Goal: Transaction & Acquisition: Book appointment/travel/reservation

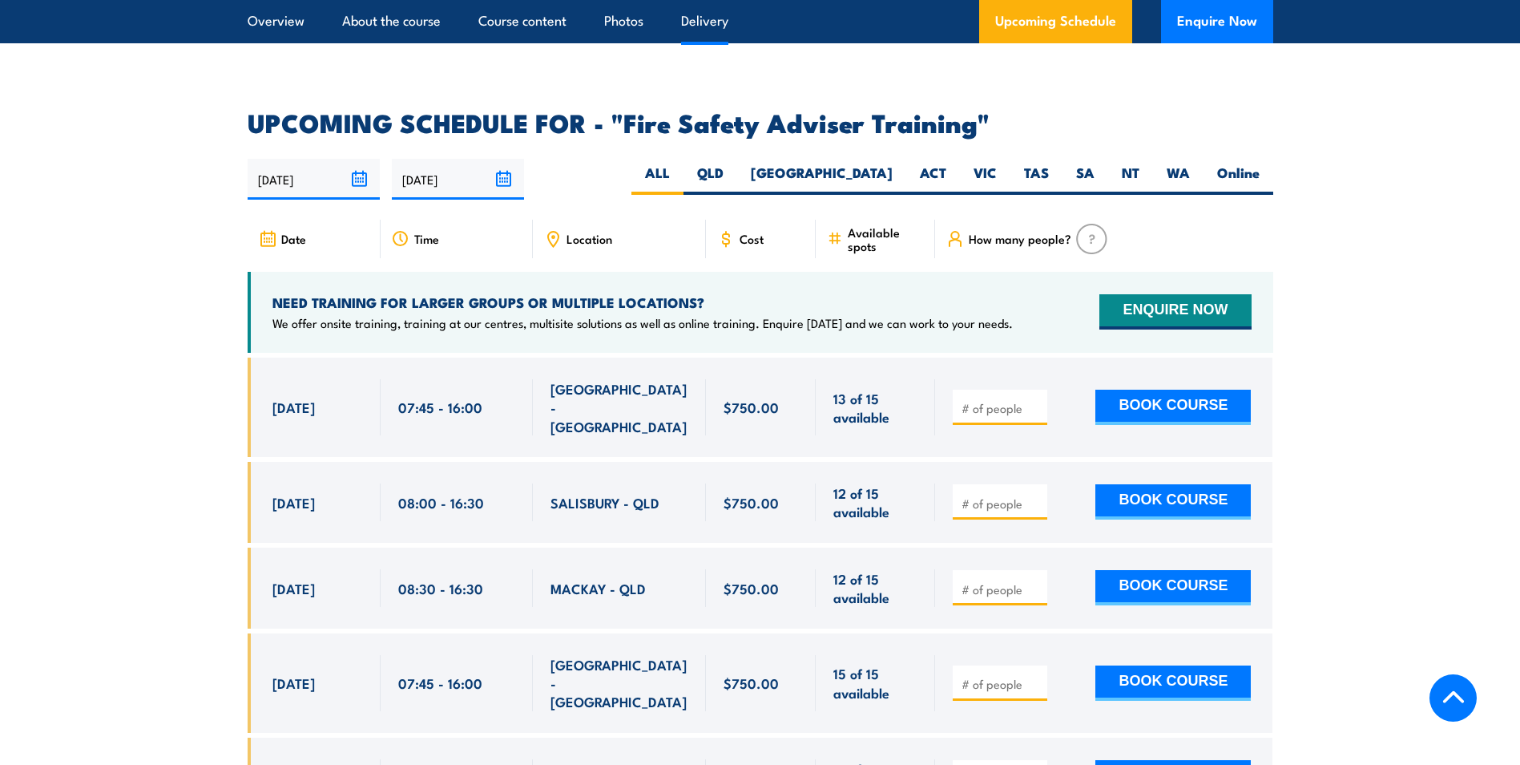
scroll to position [2324, 0]
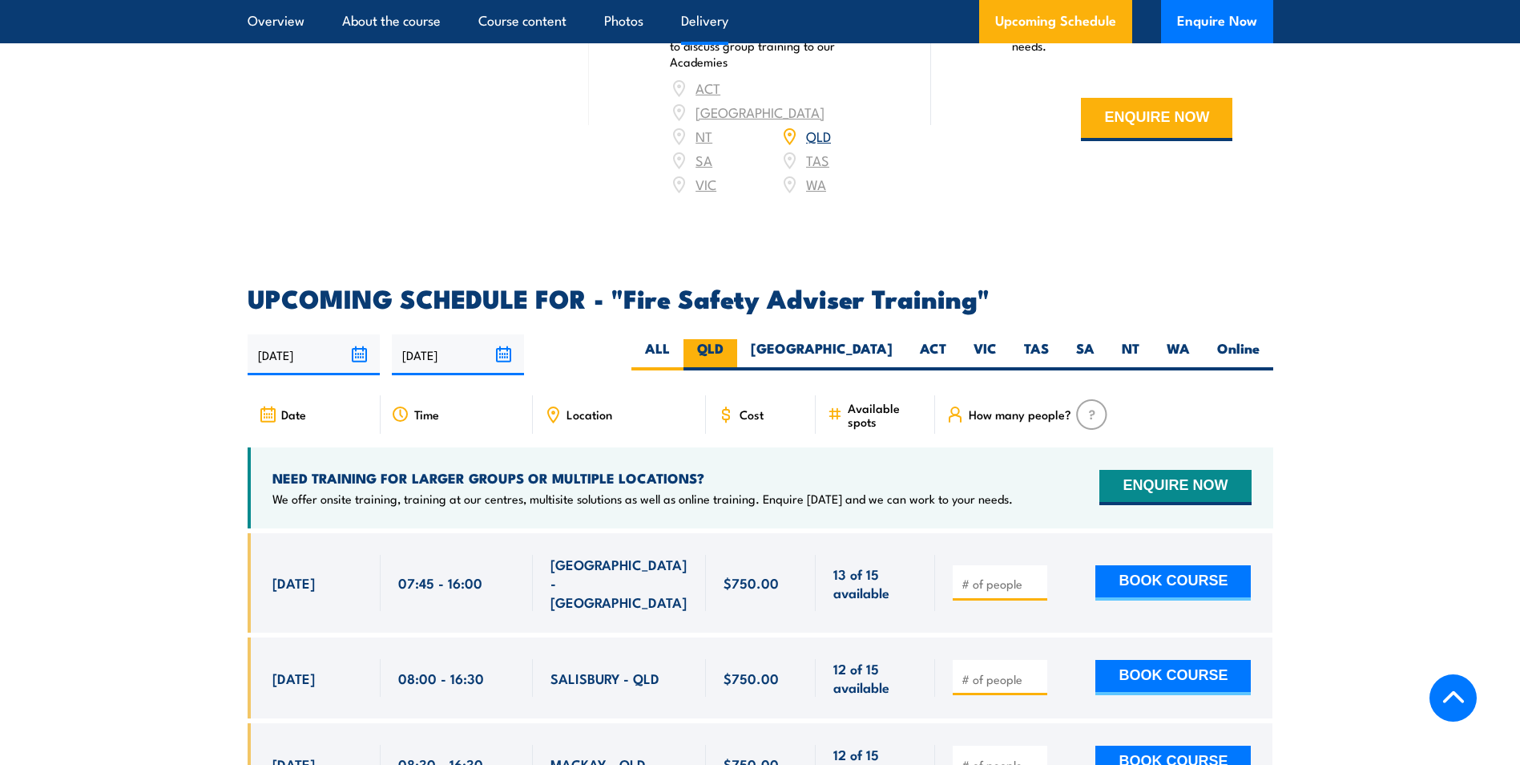
click at [737, 359] on label "QLD" at bounding box center [711, 354] width 54 height 31
click at [734, 349] on input "QLD" at bounding box center [729, 344] width 10 height 10
radio input "true"
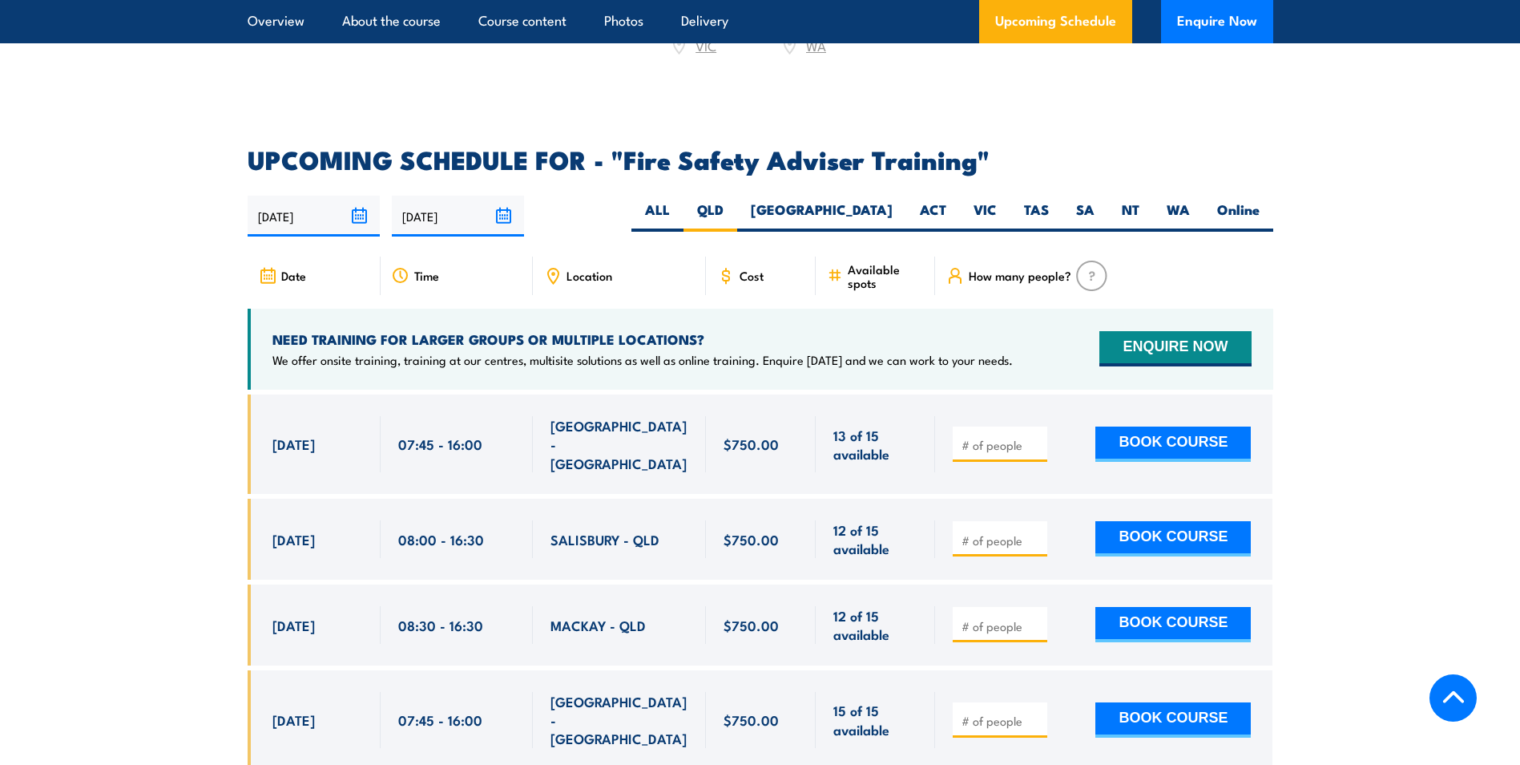
scroll to position [2462, 0]
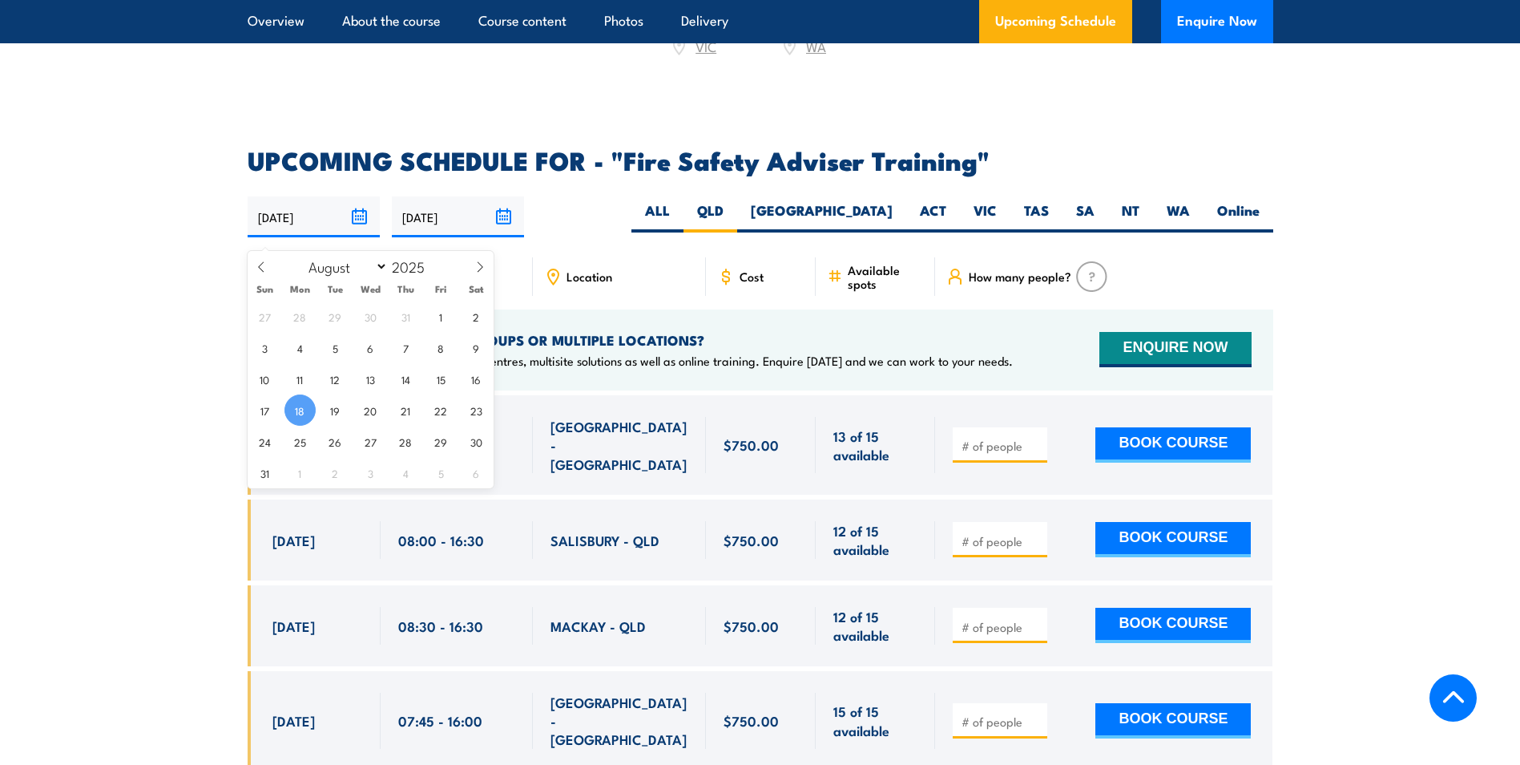
click at [358, 228] on input "18/08/2025" at bounding box center [314, 216] width 132 height 41
click at [484, 269] on icon at bounding box center [479, 266] width 11 height 11
select select "9"
click at [368, 317] on span "1" at bounding box center [370, 316] width 31 height 31
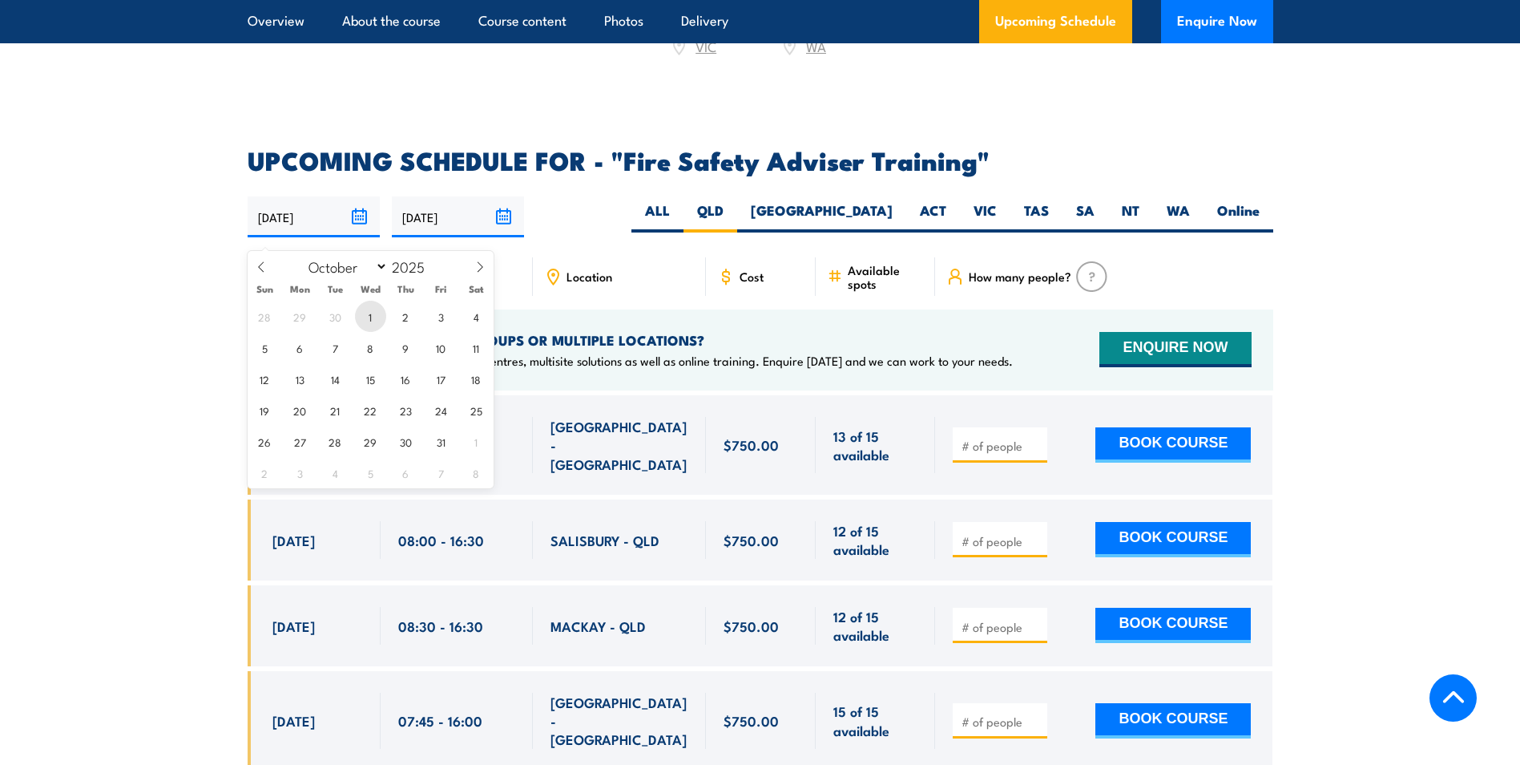
type input "01/10/2025"
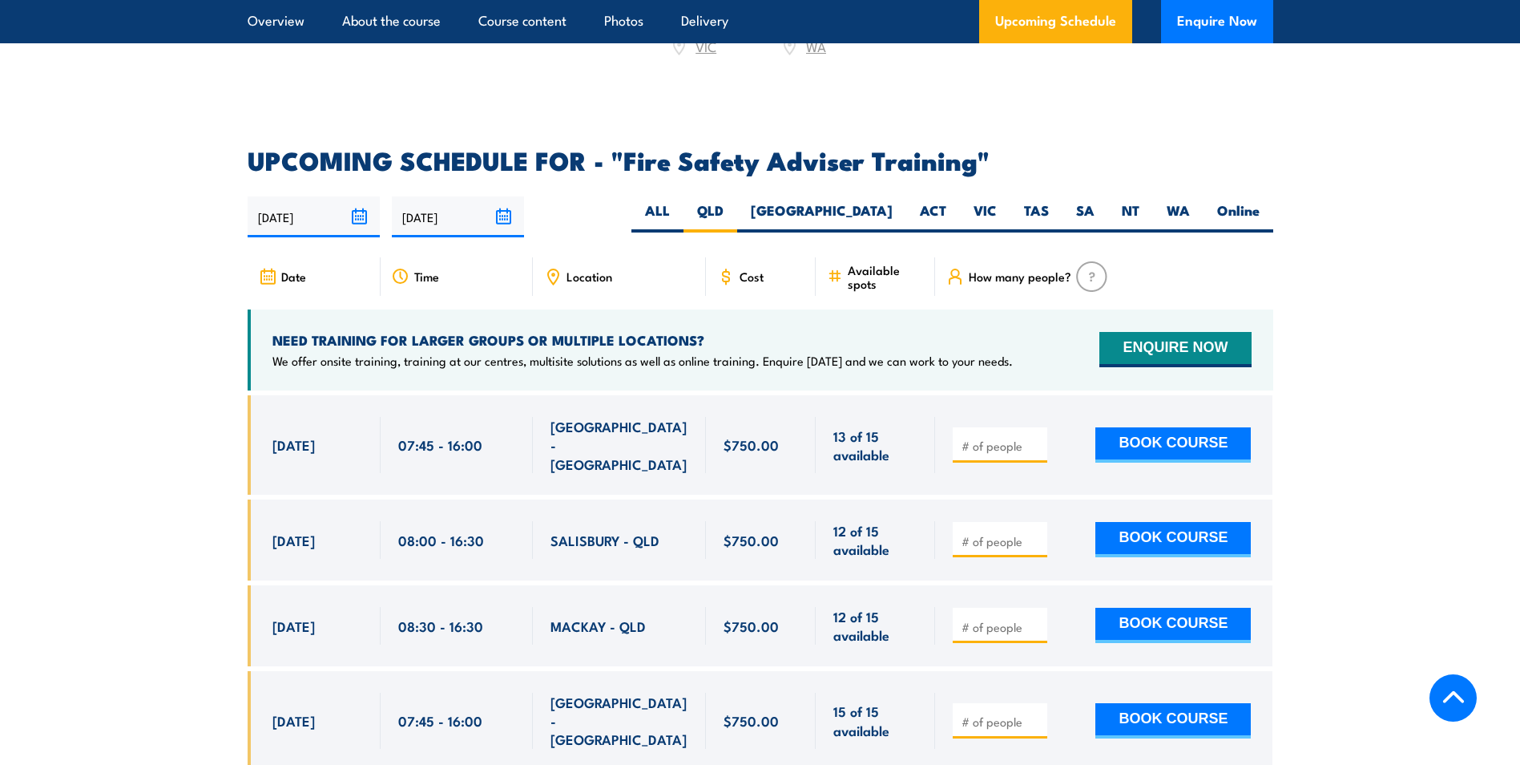
click at [506, 227] on input "14/02/2026" at bounding box center [458, 216] width 132 height 41
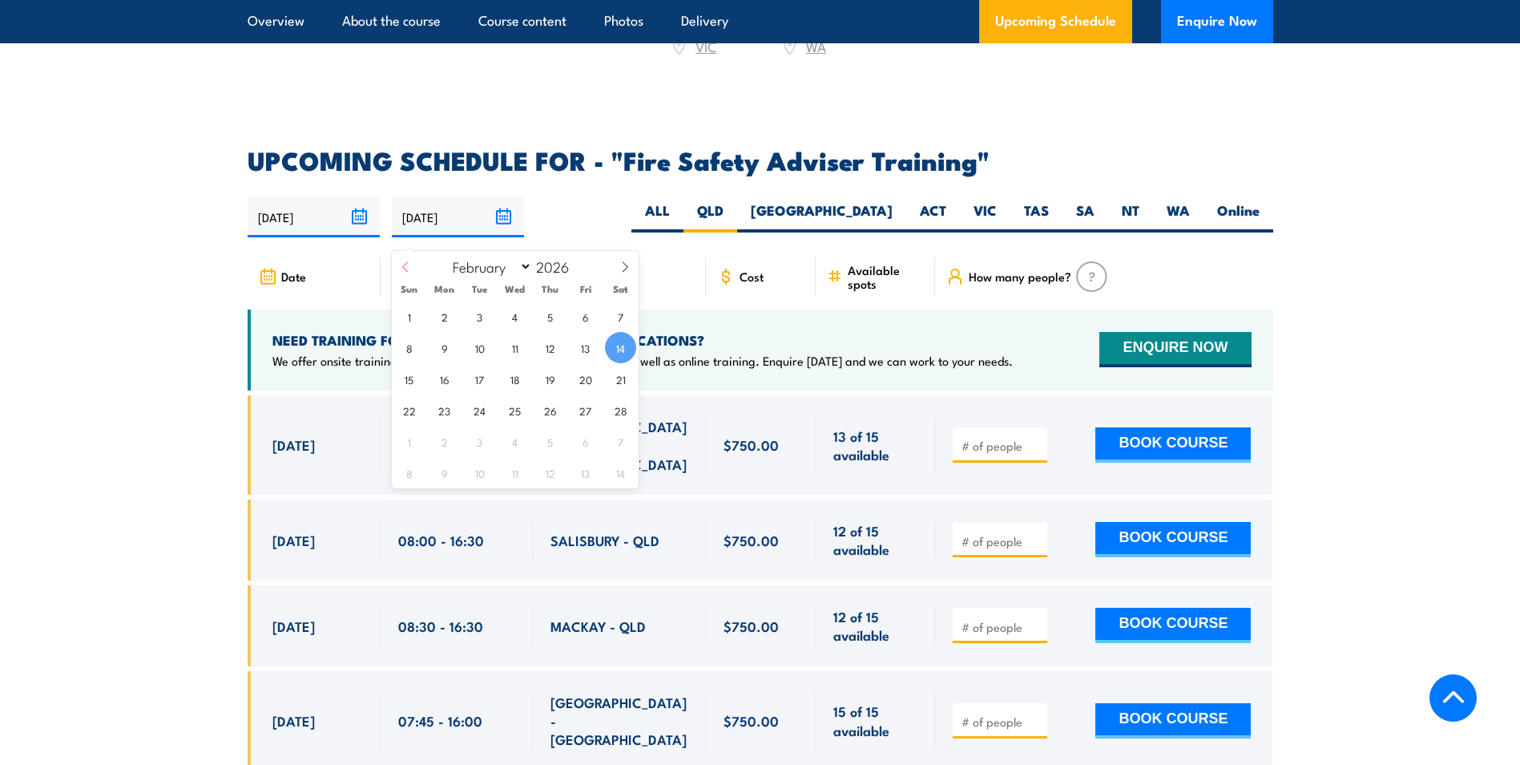
click at [407, 267] on icon at bounding box center [405, 266] width 11 height 11
select select "0"
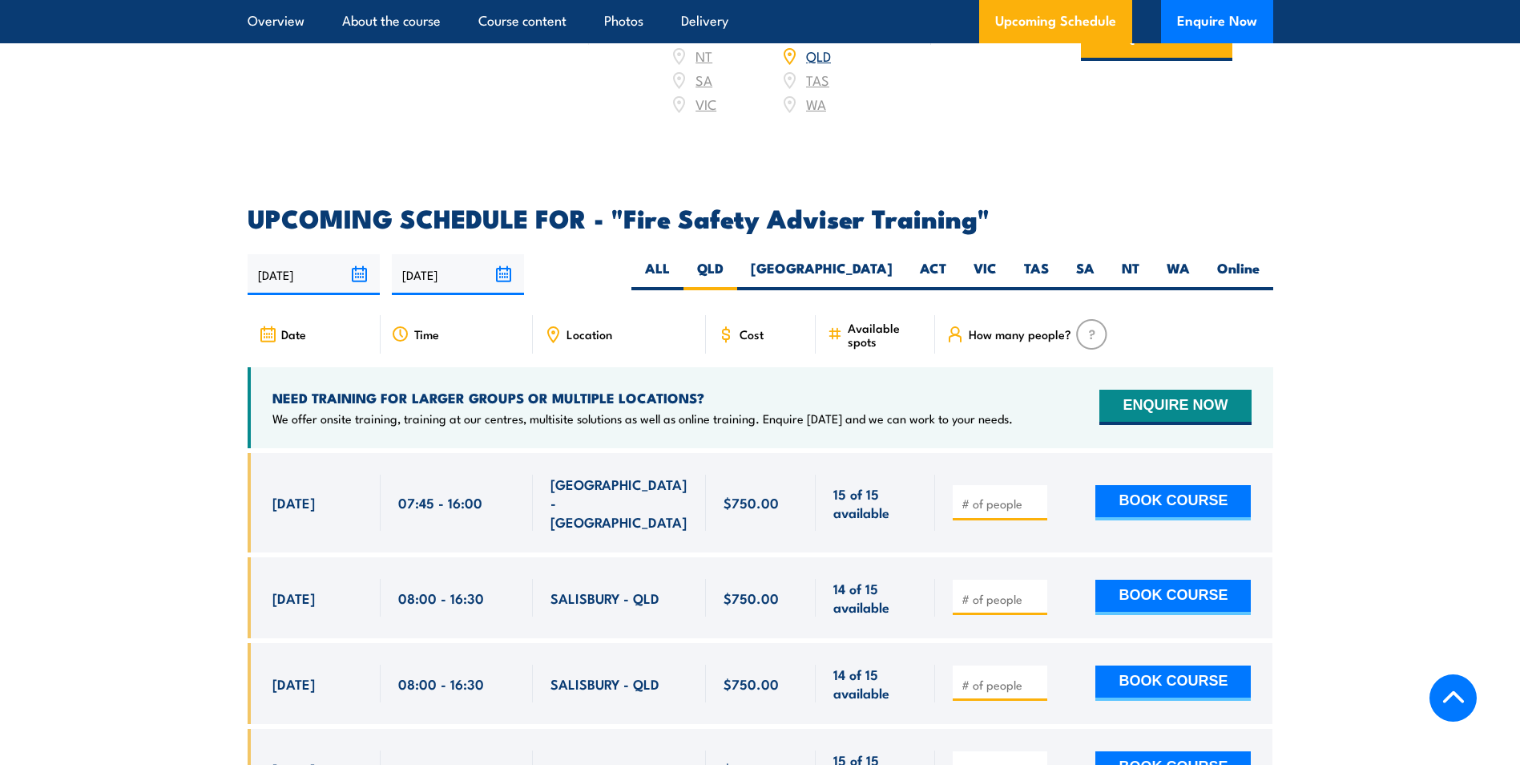
scroll to position [2382, 0]
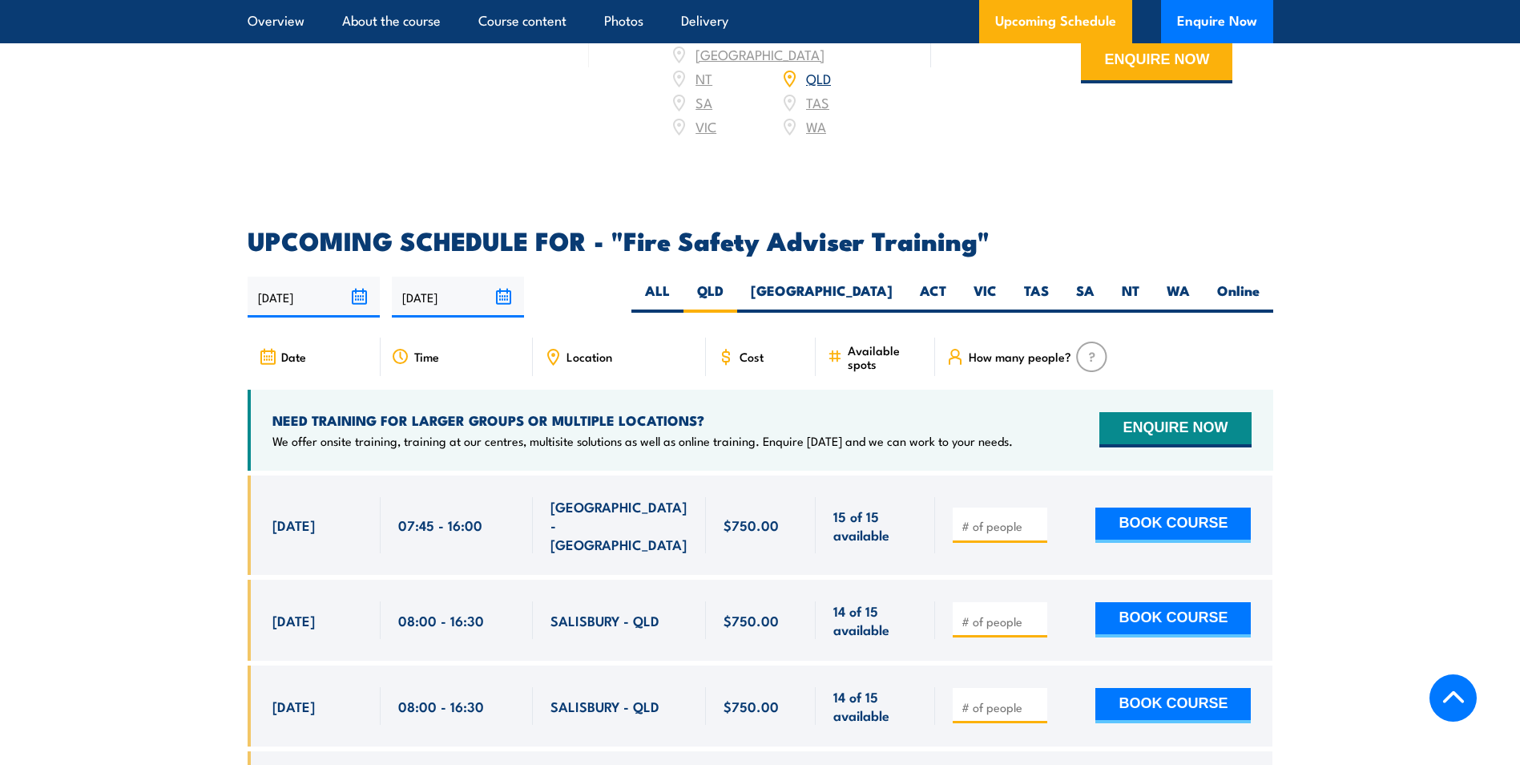
click at [506, 307] on input "[DATE]" at bounding box center [458, 296] width 132 height 41
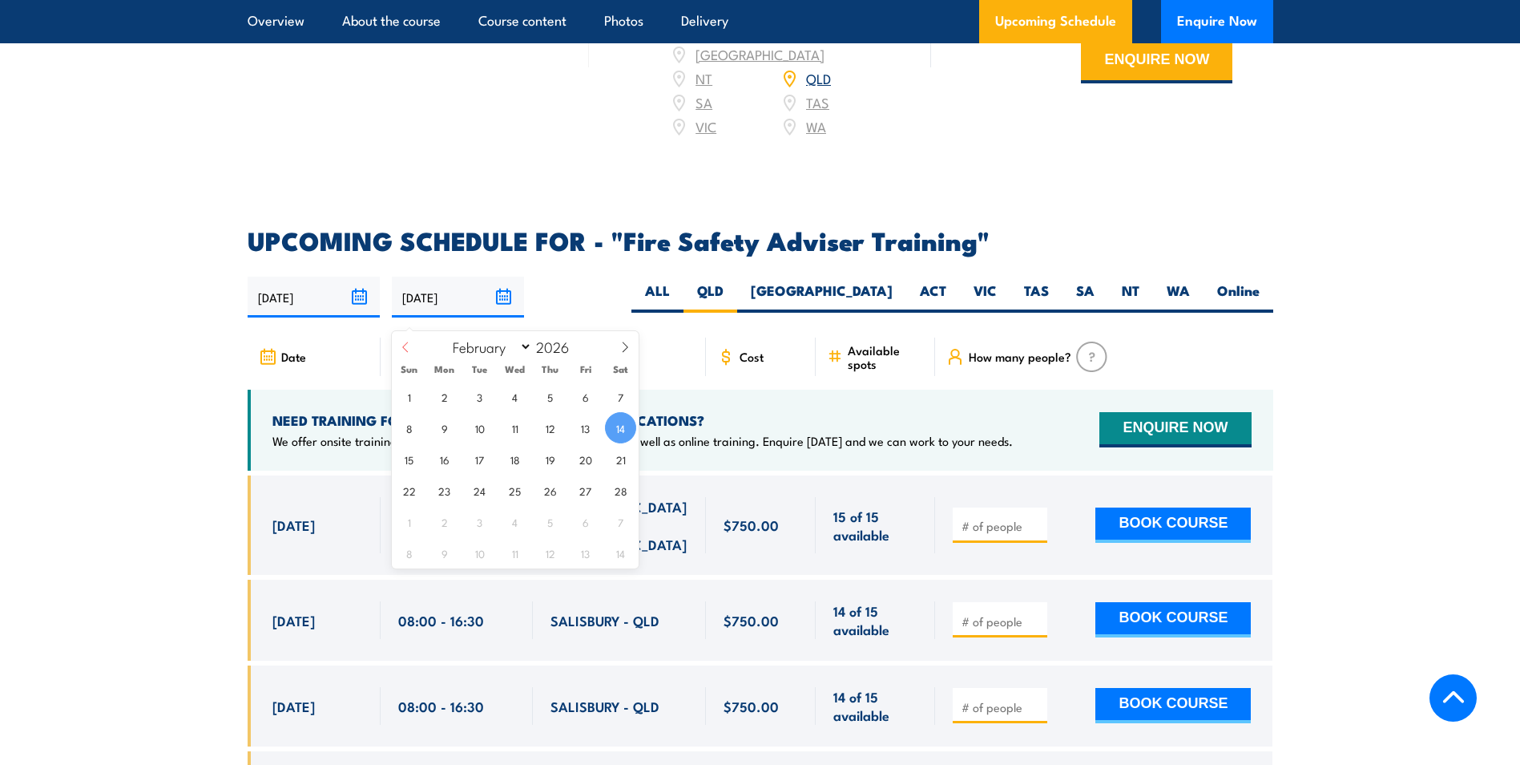
click at [407, 347] on icon at bounding box center [405, 346] width 11 height 11
select select "0"
click at [407, 347] on icon at bounding box center [405, 346] width 11 height 11
type input "2025"
click at [407, 347] on icon at bounding box center [405, 346] width 11 height 11
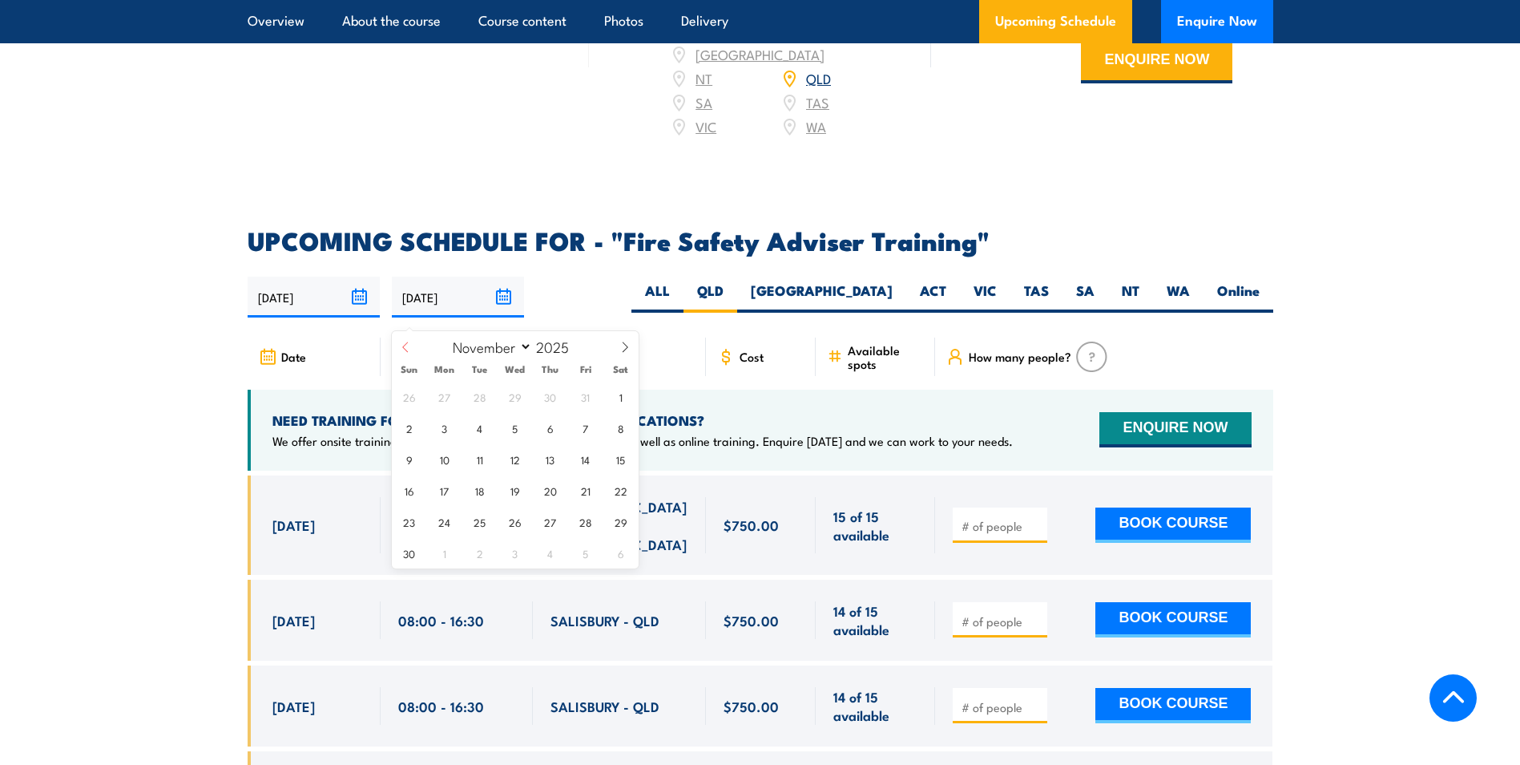
click at [407, 347] on icon at bounding box center [405, 346] width 11 height 11
select select "9"
click at [584, 522] on span "31" at bounding box center [585, 521] width 31 height 31
type input "31/10/2025"
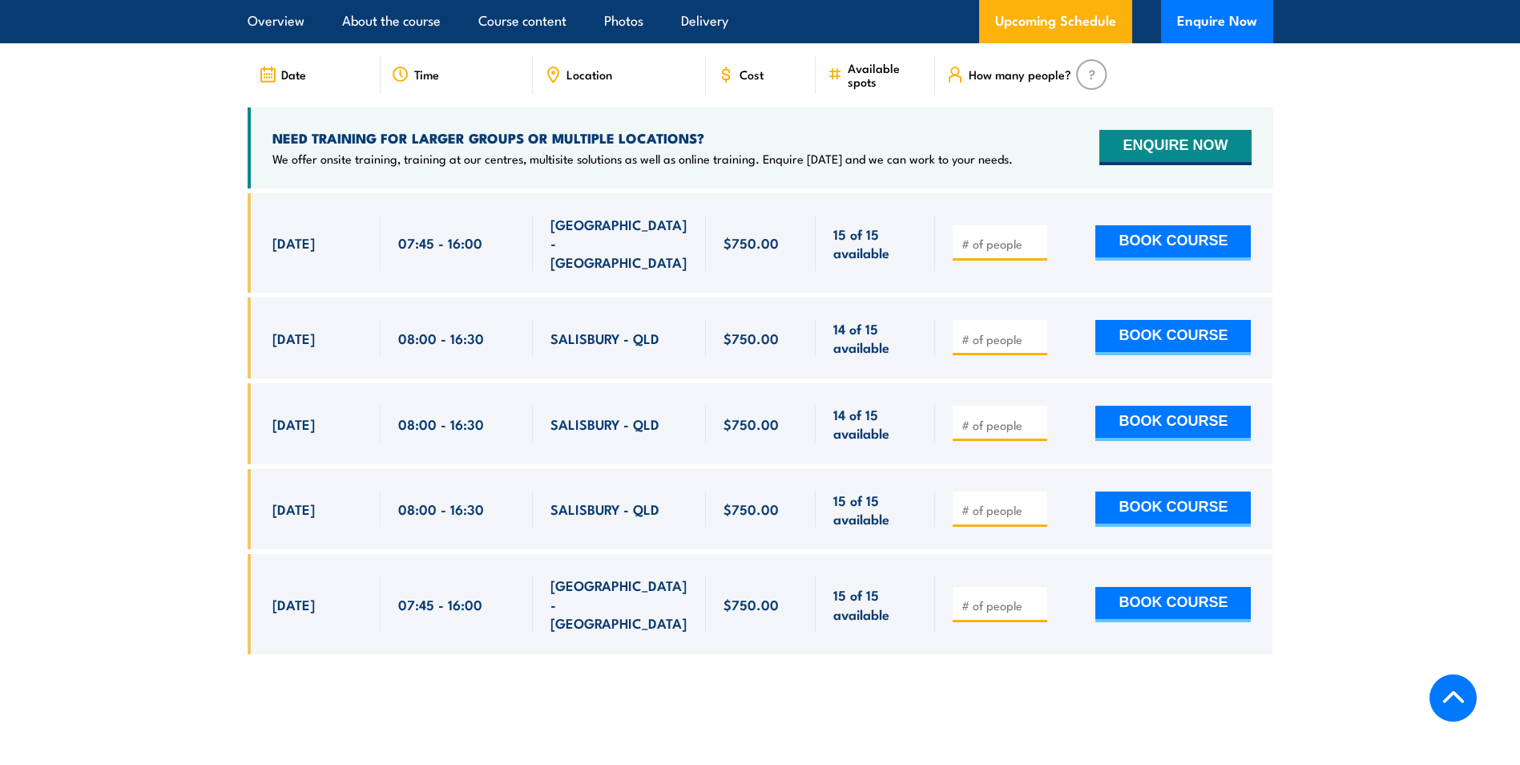
scroll to position [2622, 0]
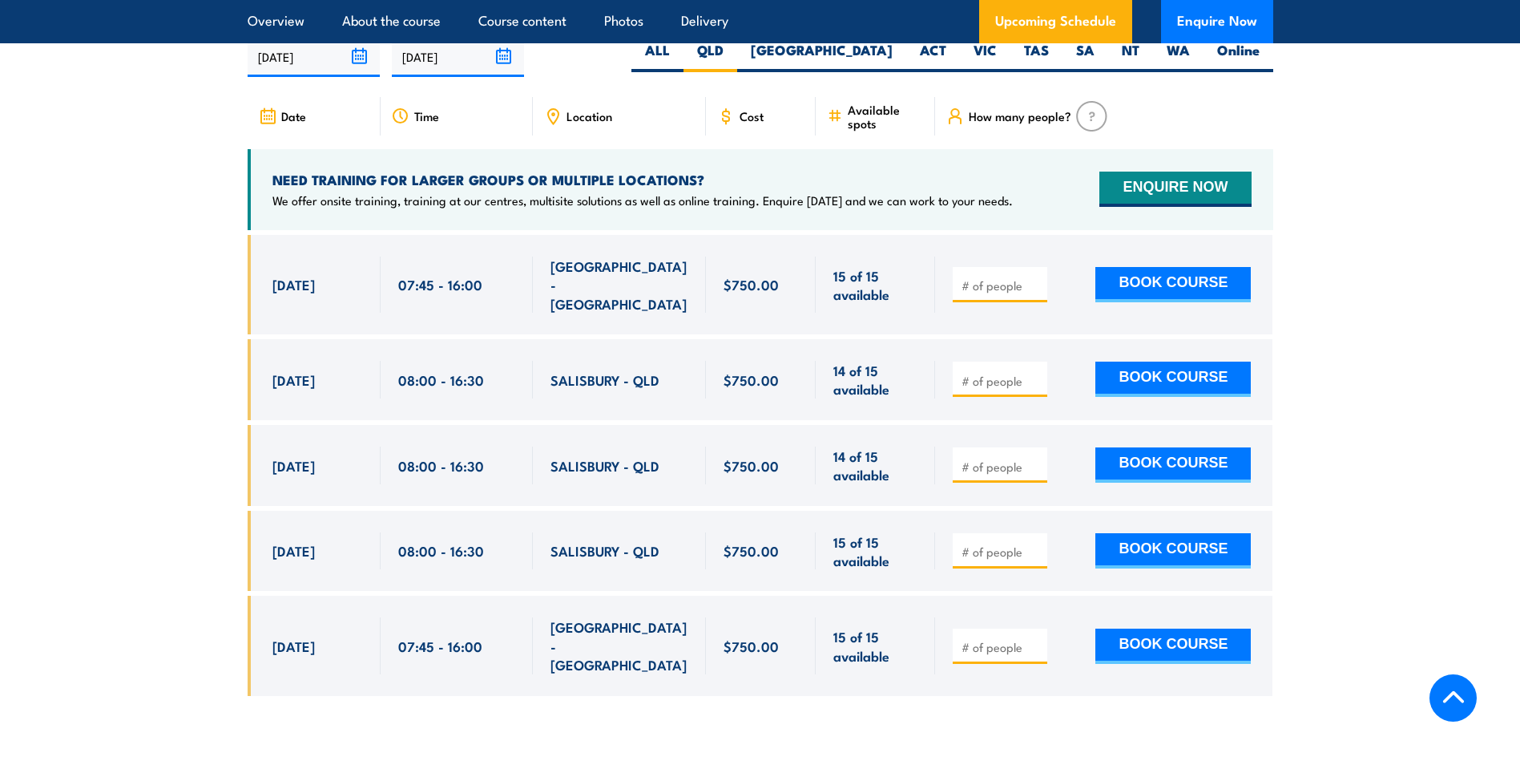
click at [507, 68] on input "31/10/2025" at bounding box center [458, 56] width 132 height 41
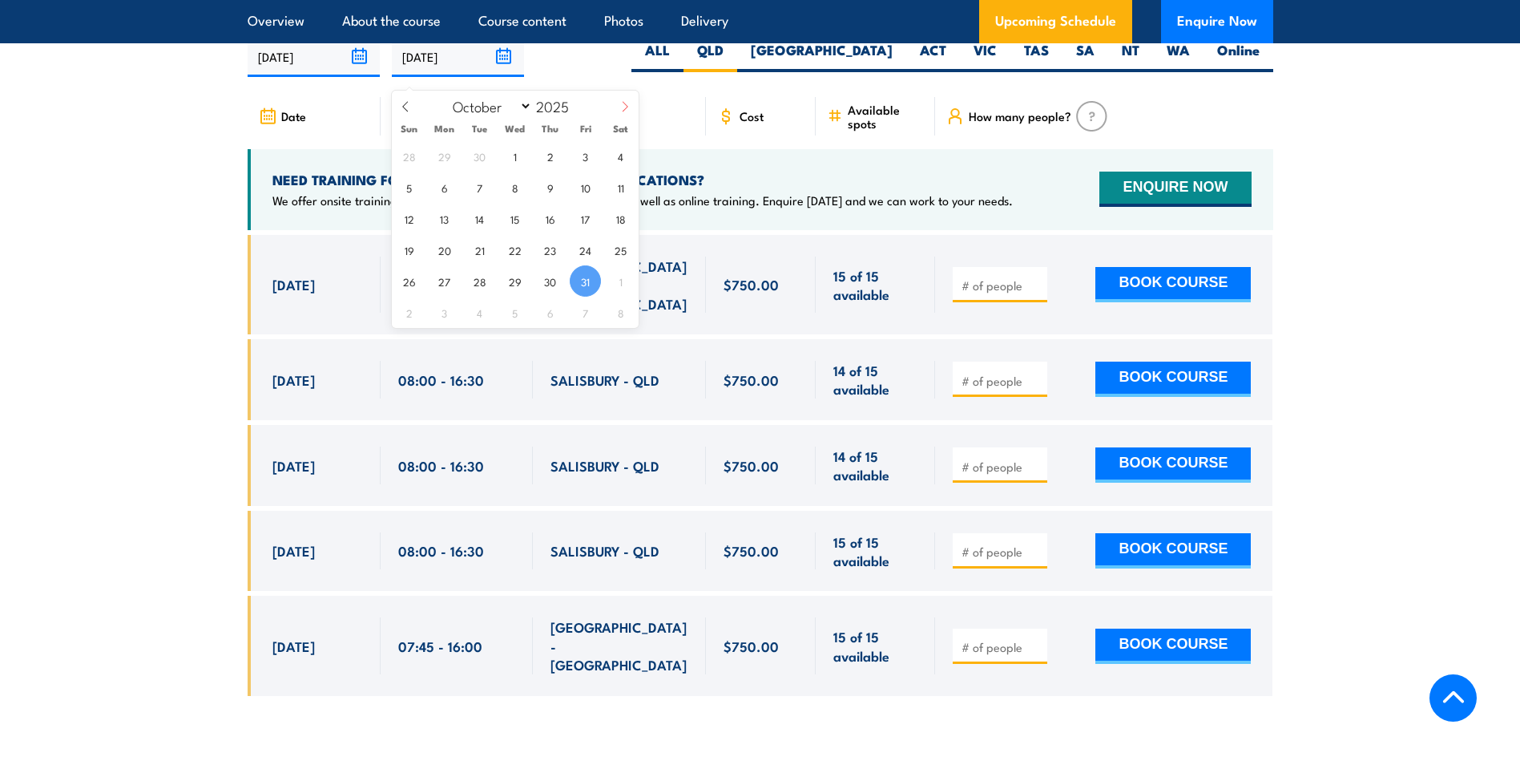
click at [626, 108] on icon at bounding box center [625, 106] width 6 height 10
select select "10"
click at [586, 284] on span "28" at bounding box center [585, 280] width 31 height 31
type input "28/11/2025"
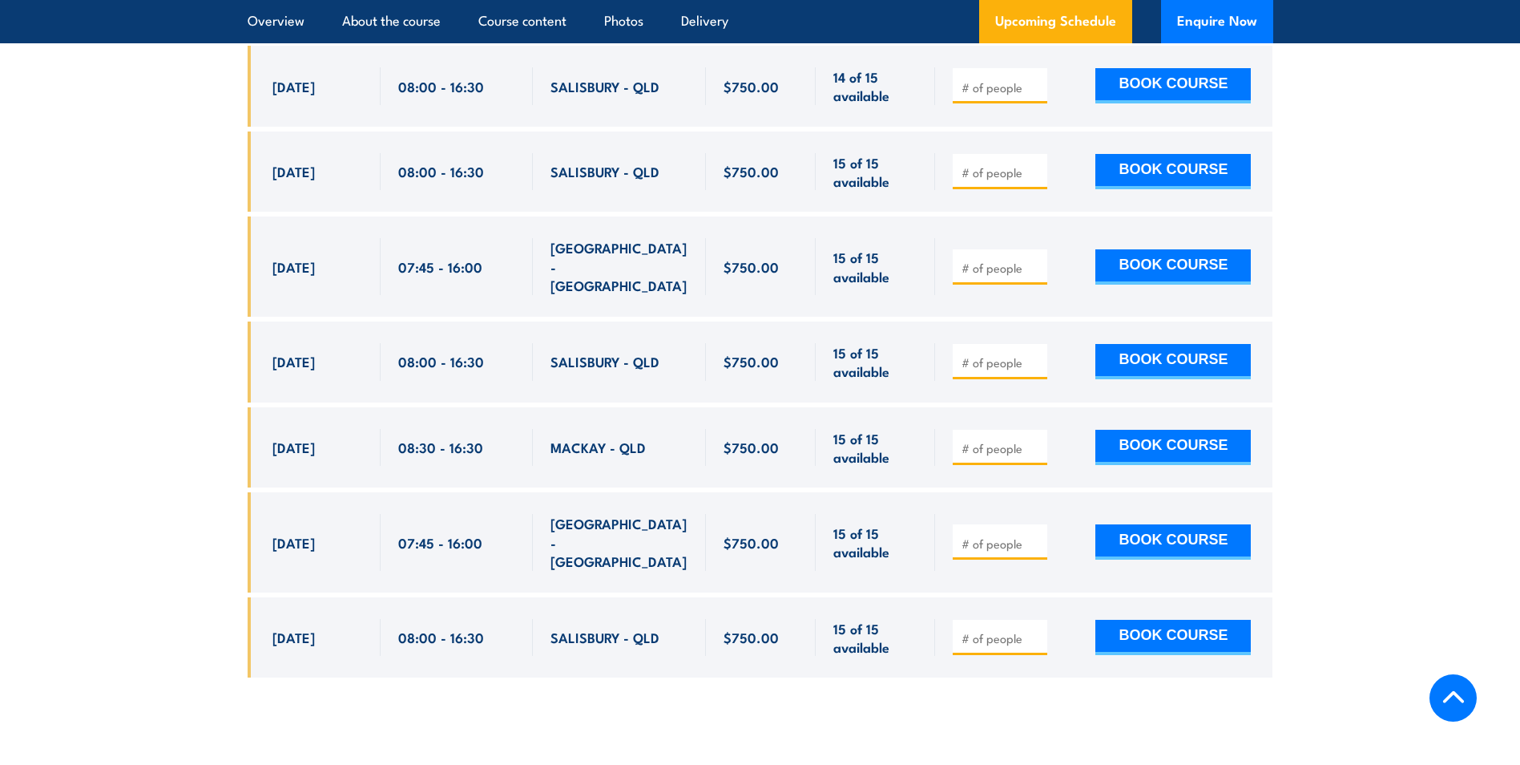
scroll to position [3023, 0]
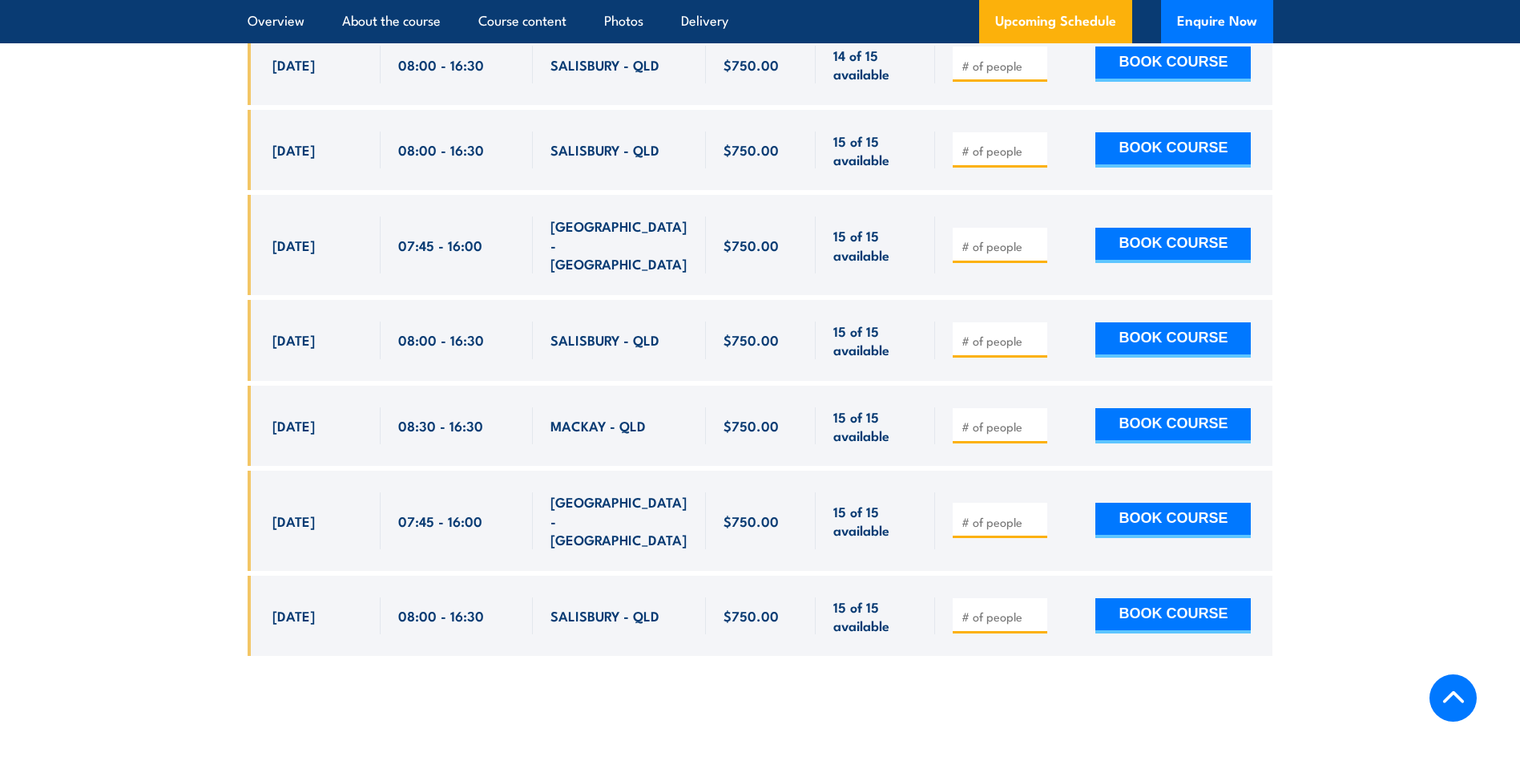
drag, startPoint x: 982, startPoint y: 397, endPoint x: 1036, endPoint y: 390, distance: 54.9
click at [982, 418] on input "number" at bounding box center [1002, 426] width 80 height 16
type input "1"
click at [1035, 418] on input "1" at bounding box center [1002, 426] width 80 height 16
click at [1157, 408] on button "BOOK COURSE" at bounding box center [1172, 425] width 155 height 35
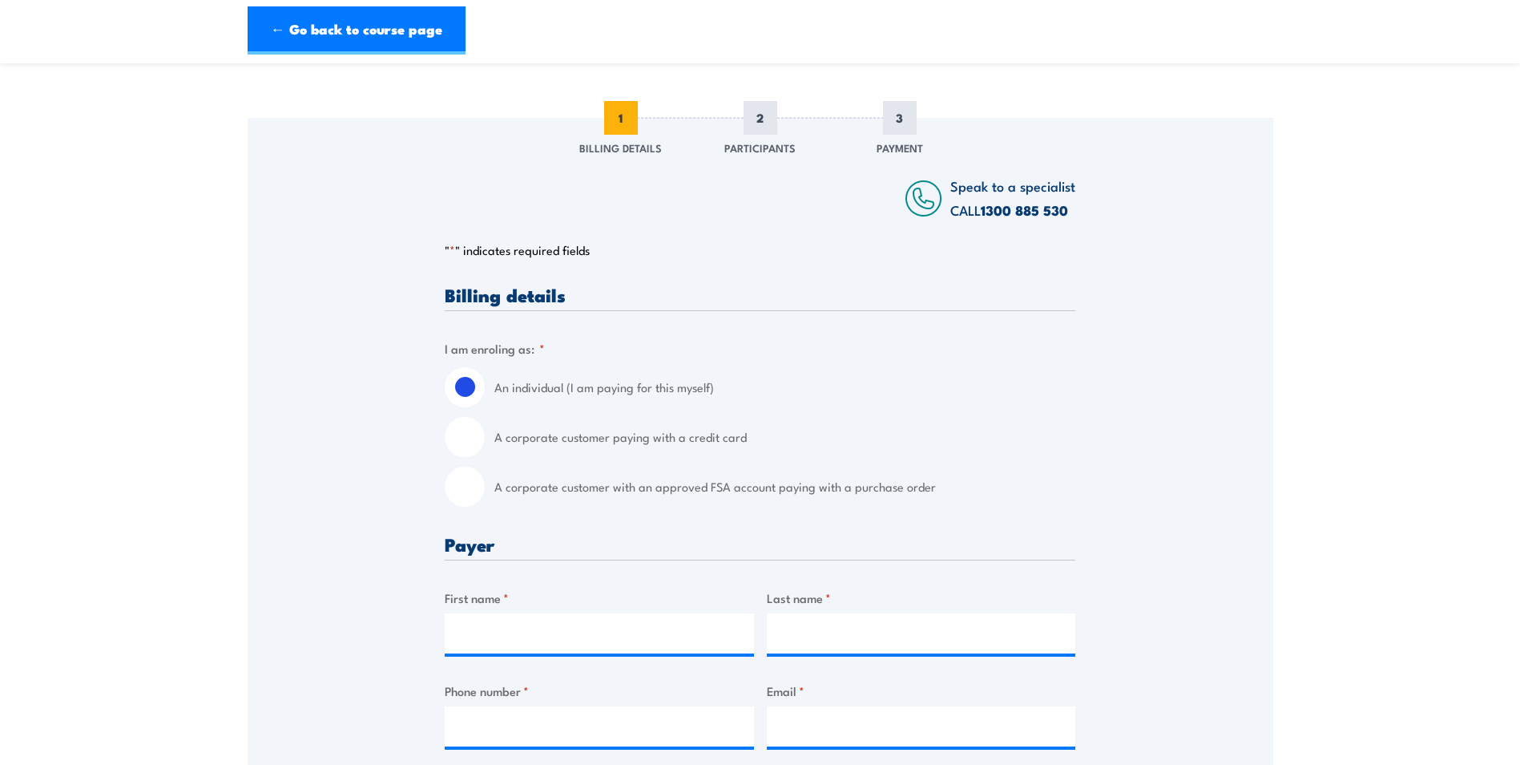
scroll to position [240, 0]
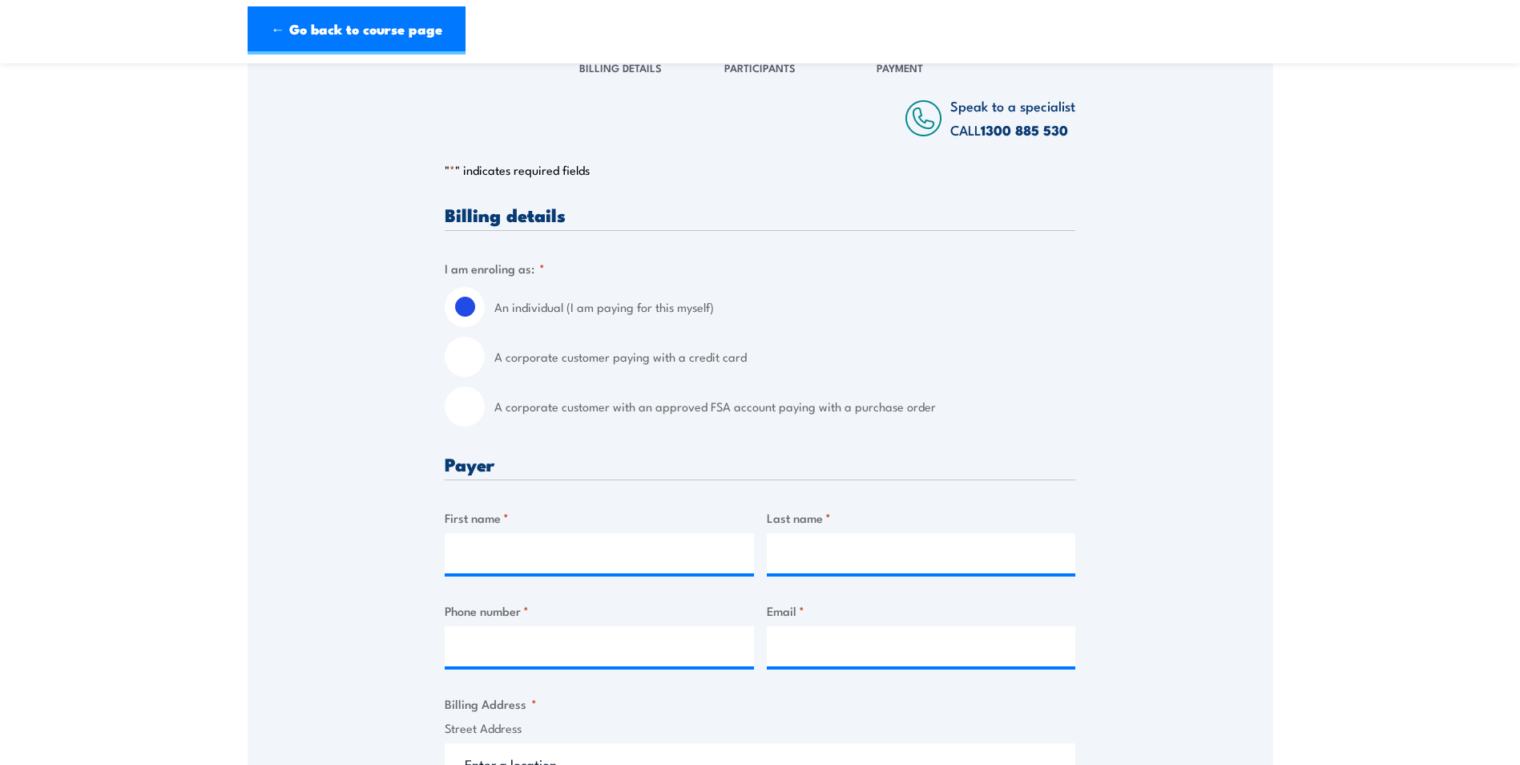
click at [469, 372] on input "A corporate customer paying with a credit card" at bounding box center [465, 357] width 40 height 40
radio input "true"
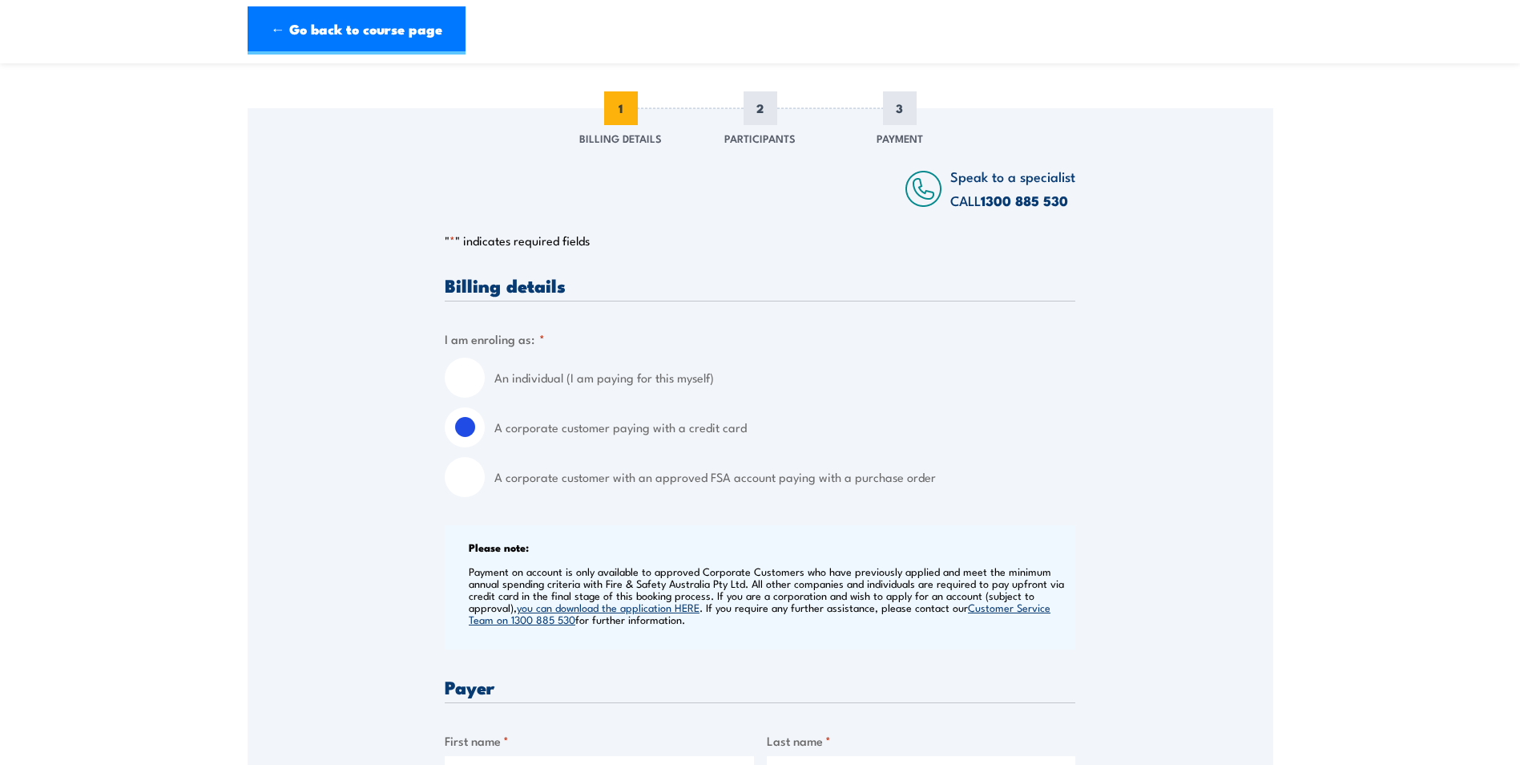
scroll to position [160, 0]
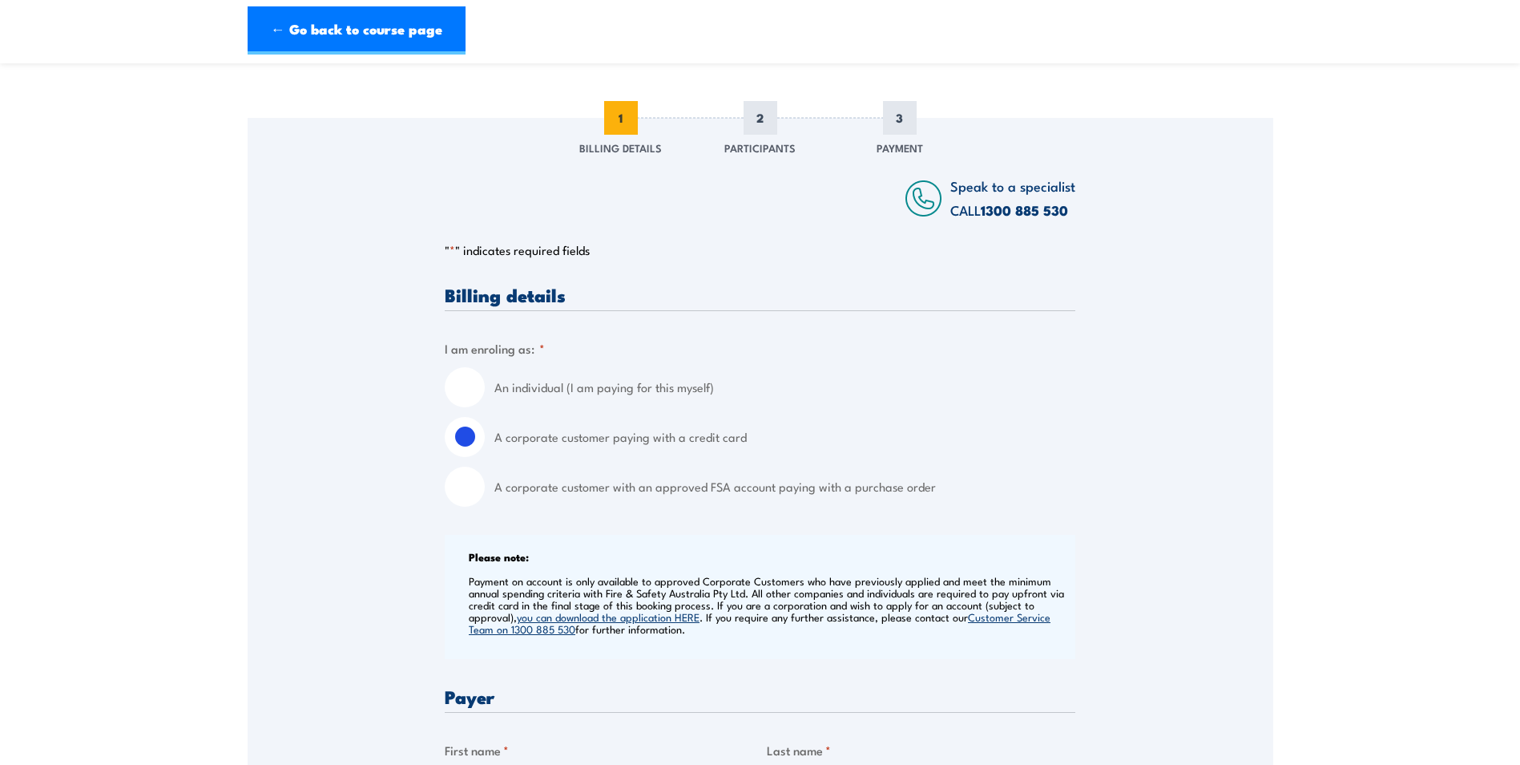
click at [474, 397] on input "An individual (I am paying for this myself)" at bounding box center [465, 387] width 40 height 40
radio input "true"
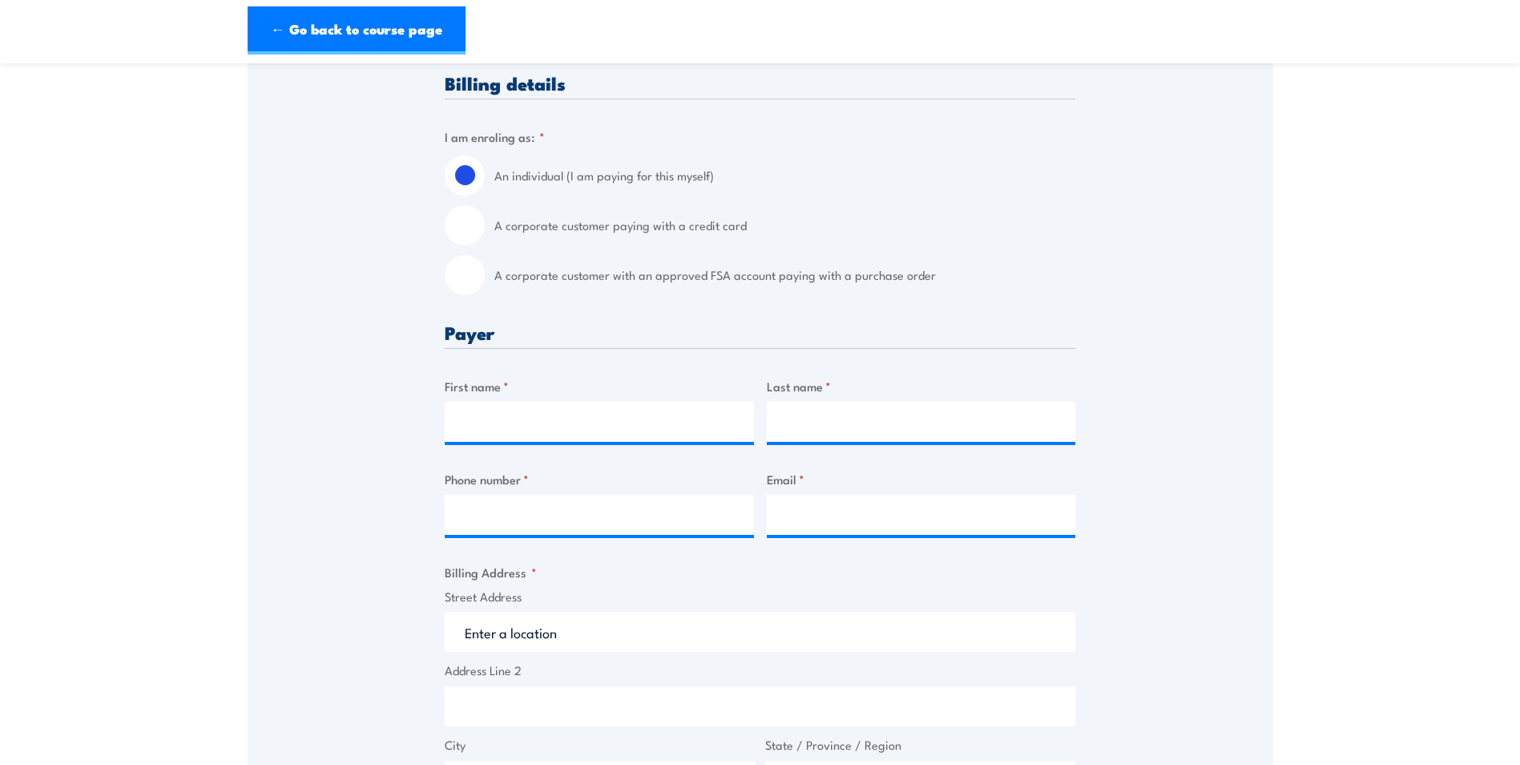
scroll to position [401, 0]
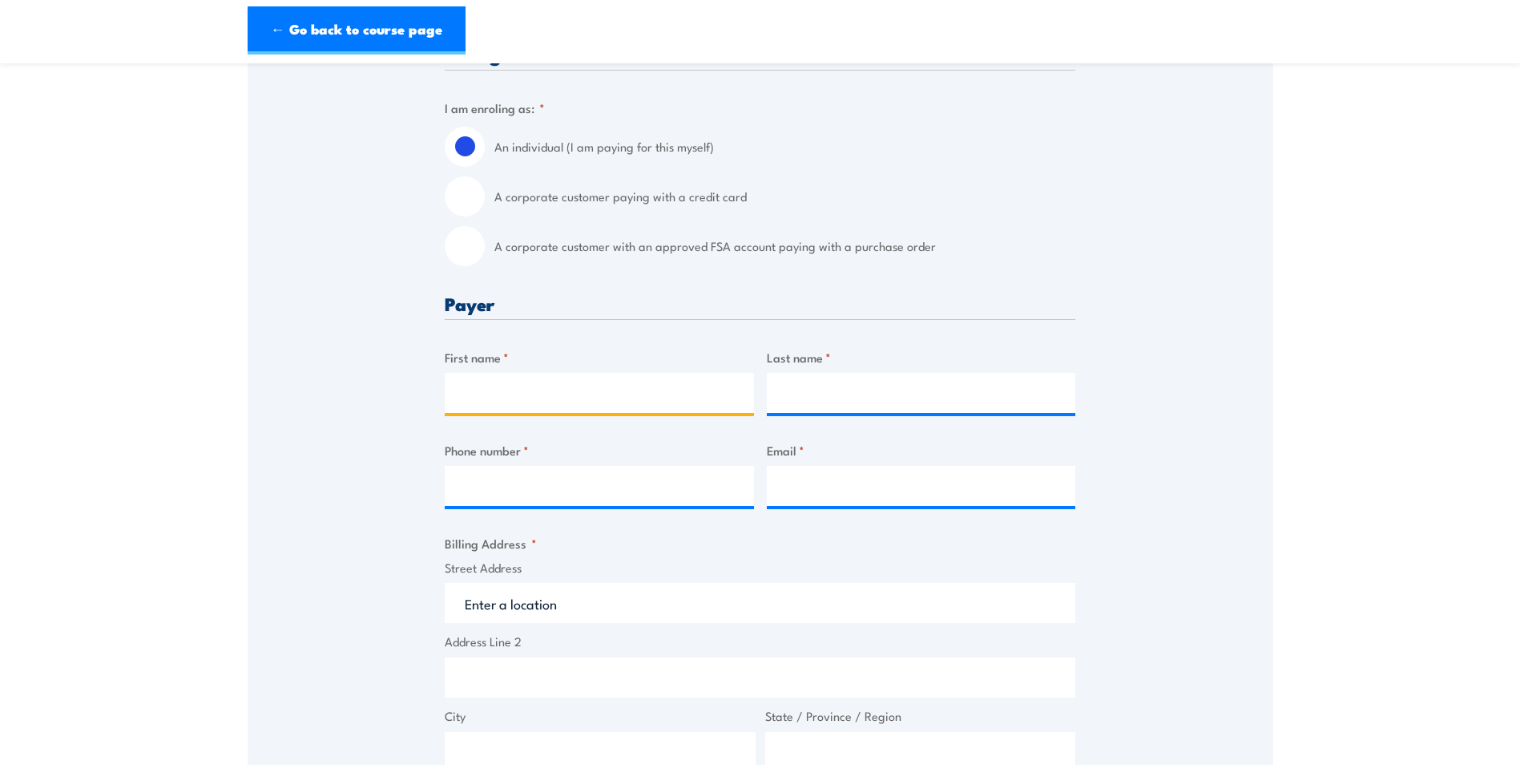
click at [602, 396] on input "First name *" at bounding box center [599, 393] width 309 height 40
type input "[PERSON_NAME]"
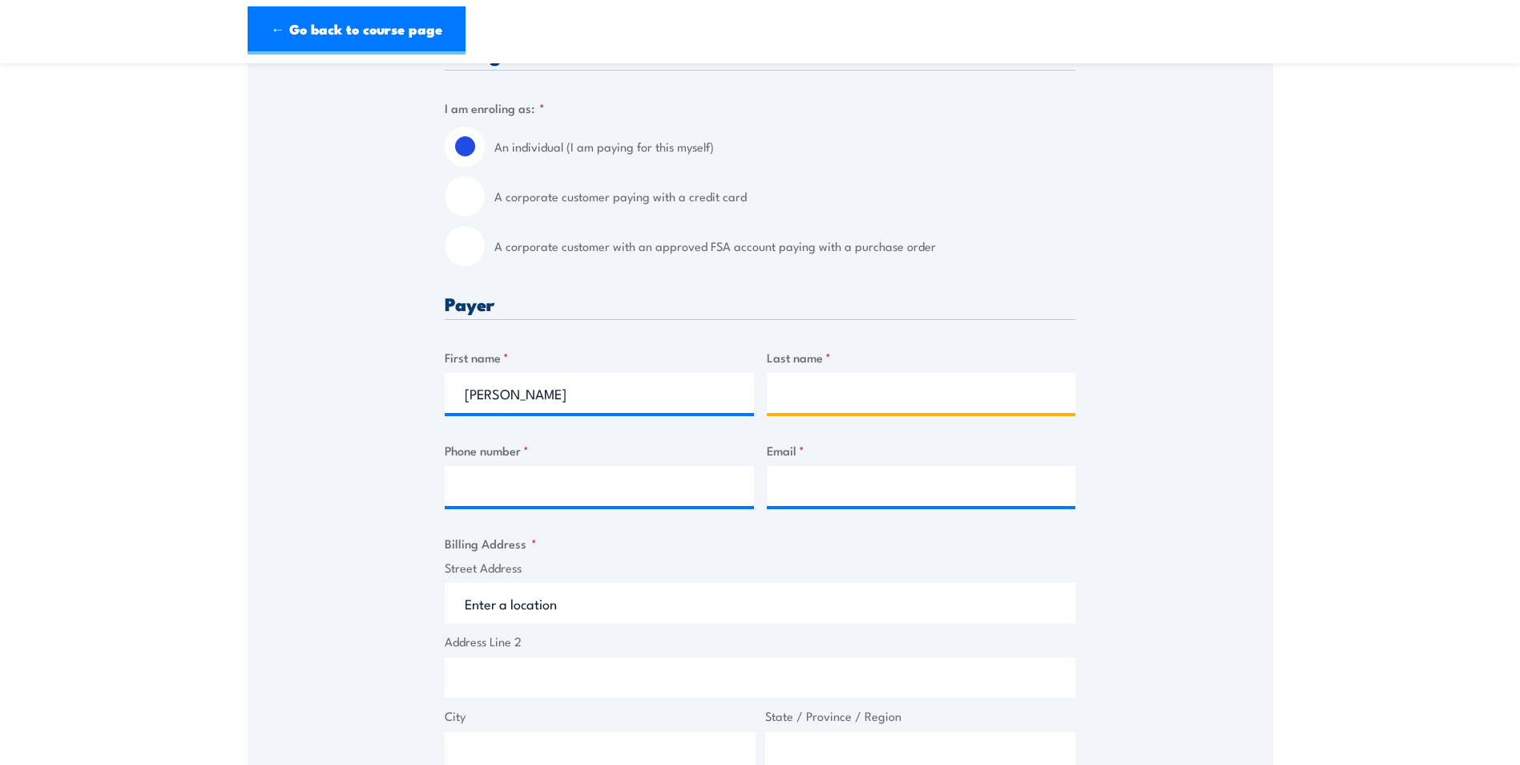
click at [882, 413] on input "Last name *" at bounding box center [921, 393] width 309 height 40
type input "[PERSON_NAME]"
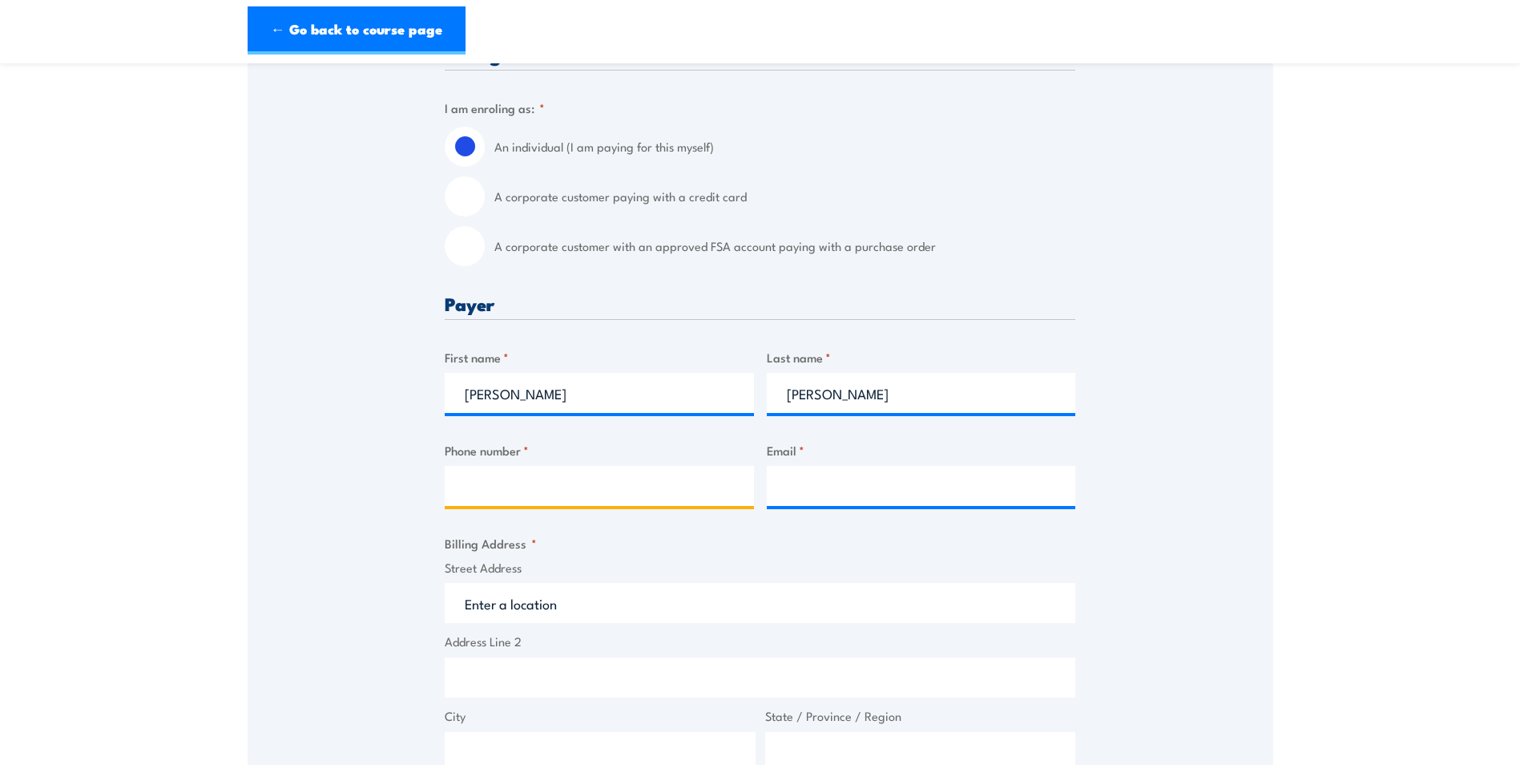
drag, startPoint x: 565, startPoint y: 502, endPoint x: 599, endPoint y: 483, distance: 39.1
click at [565, 502] on input "Phone number *" at bounding box center [599, 486] width 309 height 40
type input "0407644095"
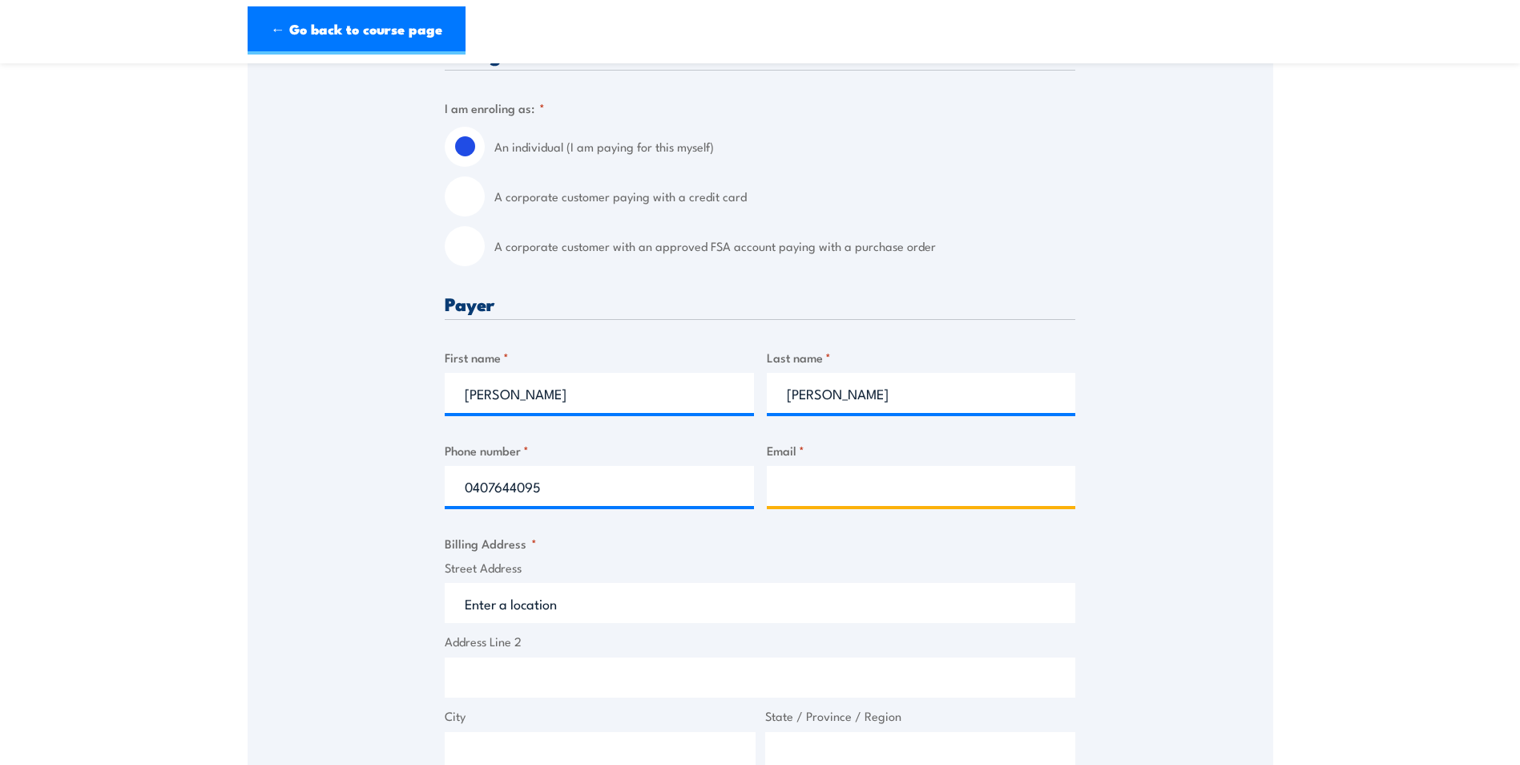
click at [838, 498] on input "Email *" at bounding box center [921, 486] width 309 height 40
type input "[PERSON_NAME][EMAIL_ADDRESS][PERSON_NAME][DOMAIN_NAME]"
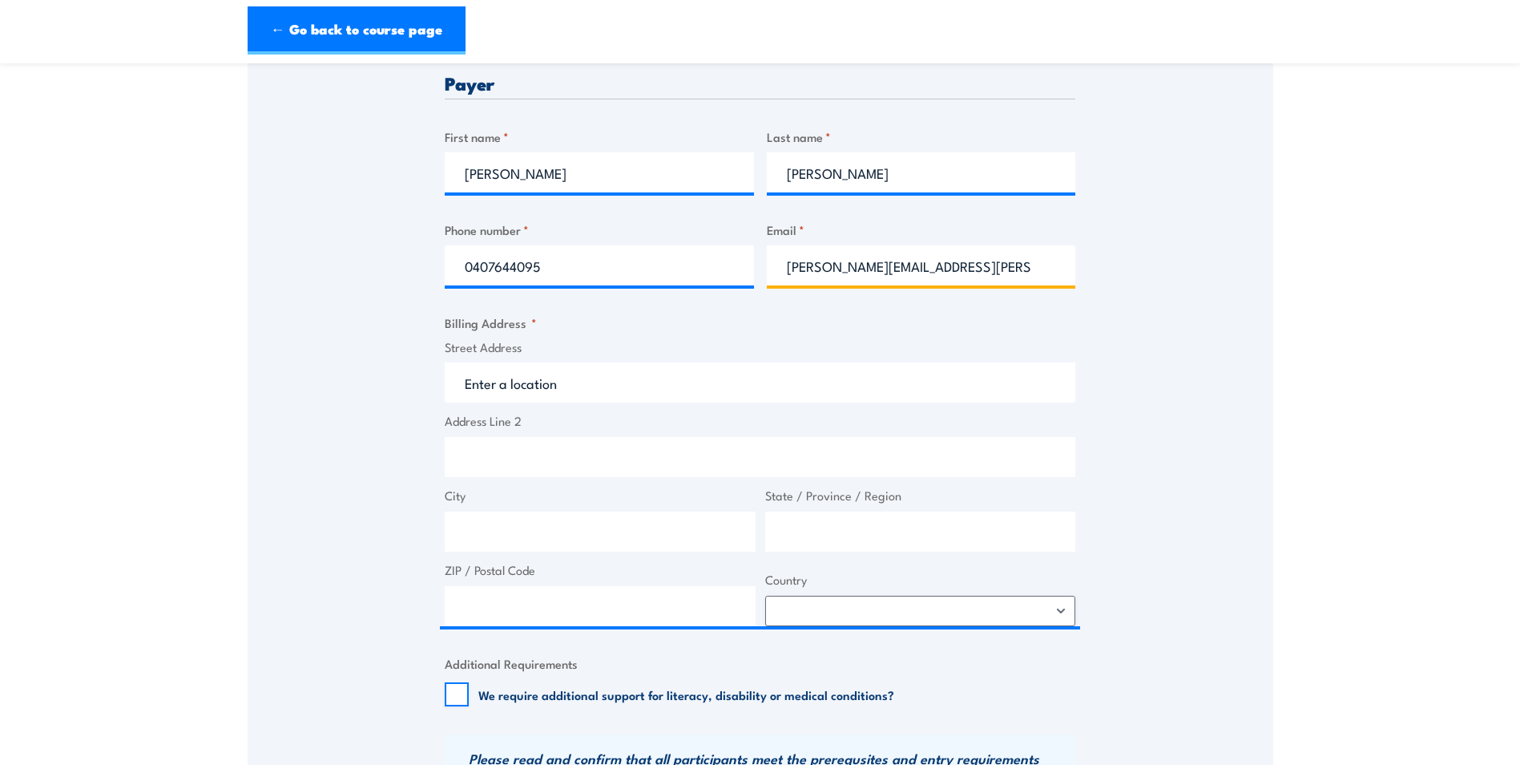
scroll to position [641, 0]
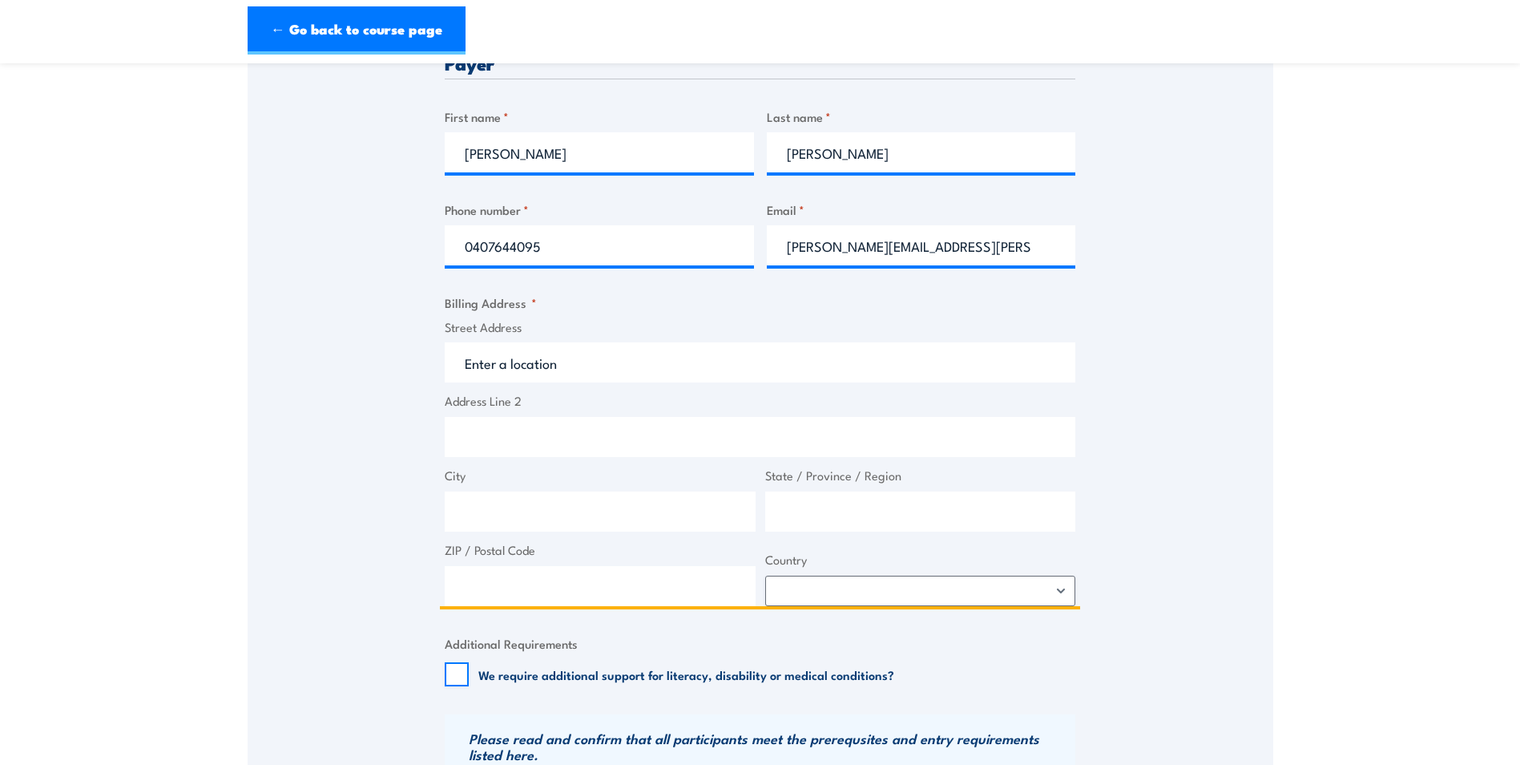
click at [574, 373] on input "Street Address" at bounding box center [760, 362] width 631 height 40
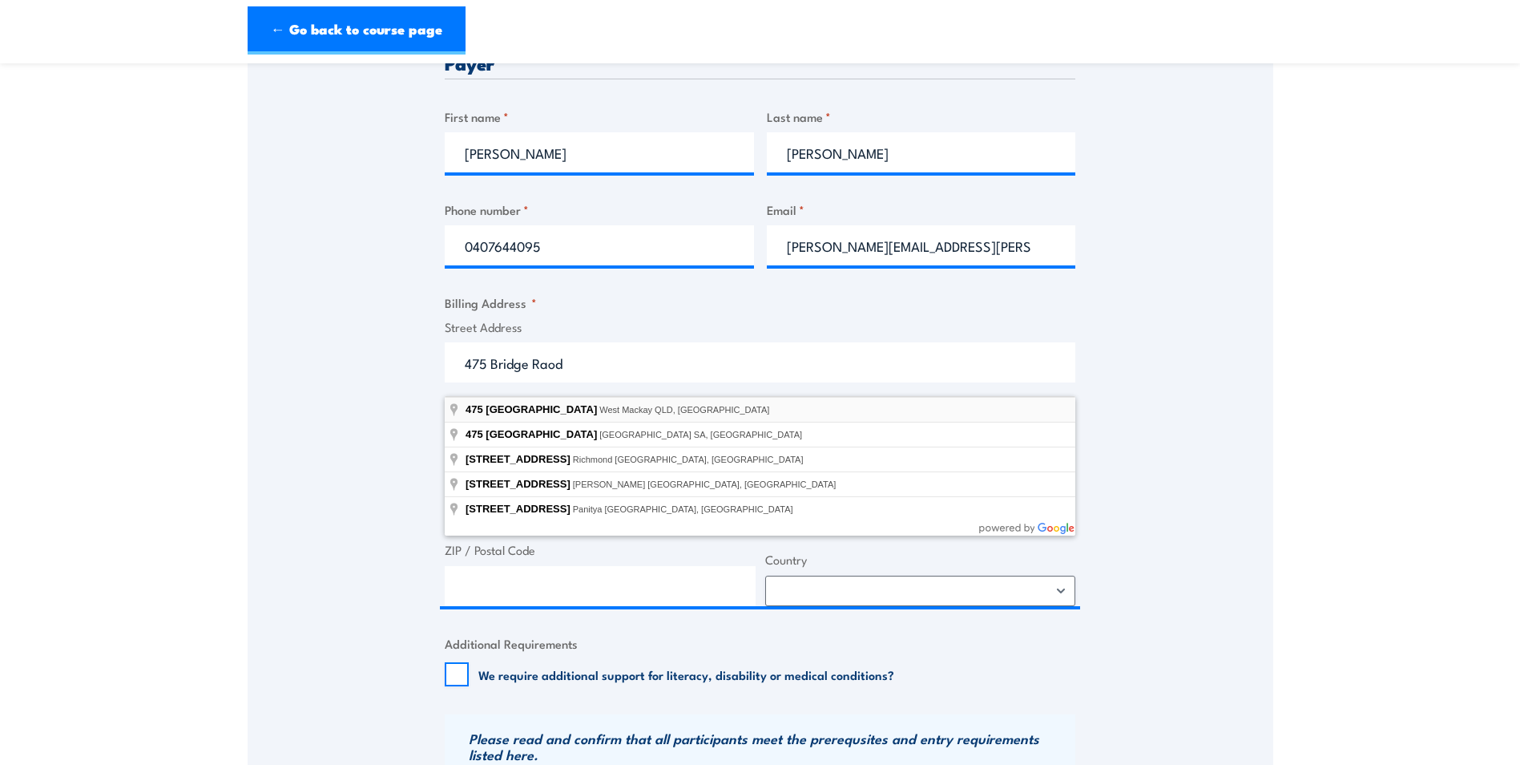
type input "[STREET_ADDRESS]"
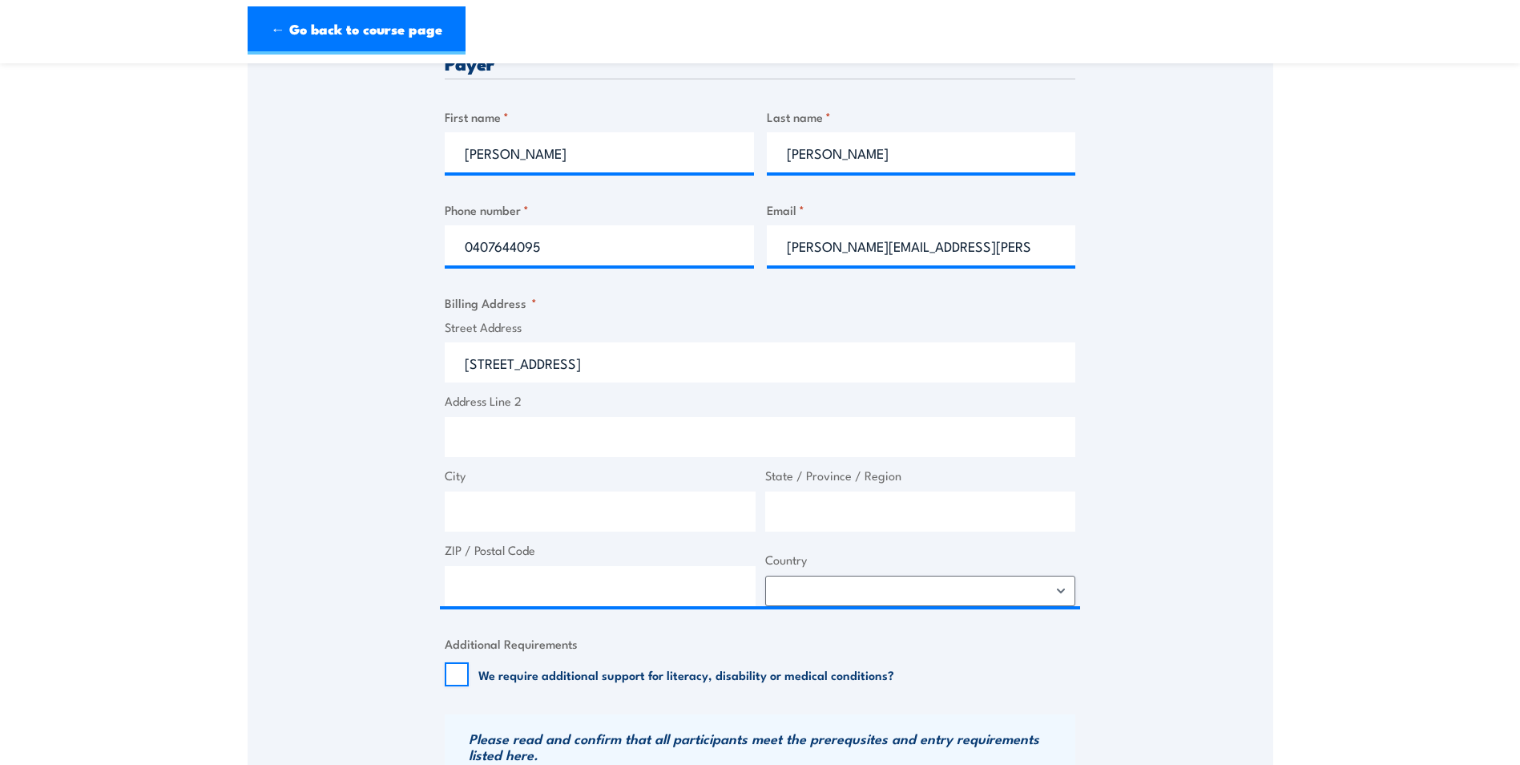
type input "[STREET_ADDRESS]"
type input "West Mackay"
type input "[GEOGRAPHIC_DATA]"
type input "4740"
select select "[GEOGRAPHIC_DATA]"
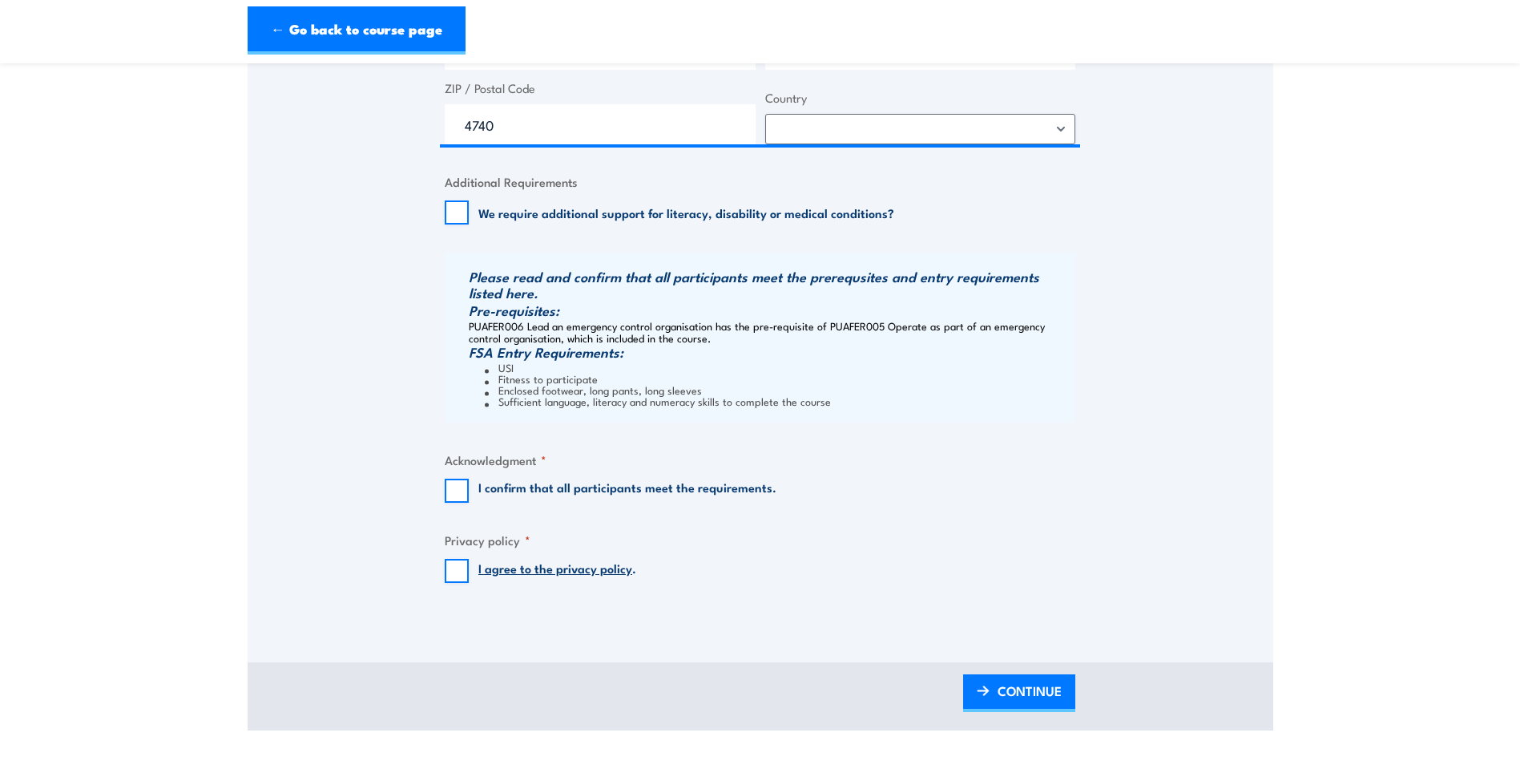
scroll to position [1202, 0]
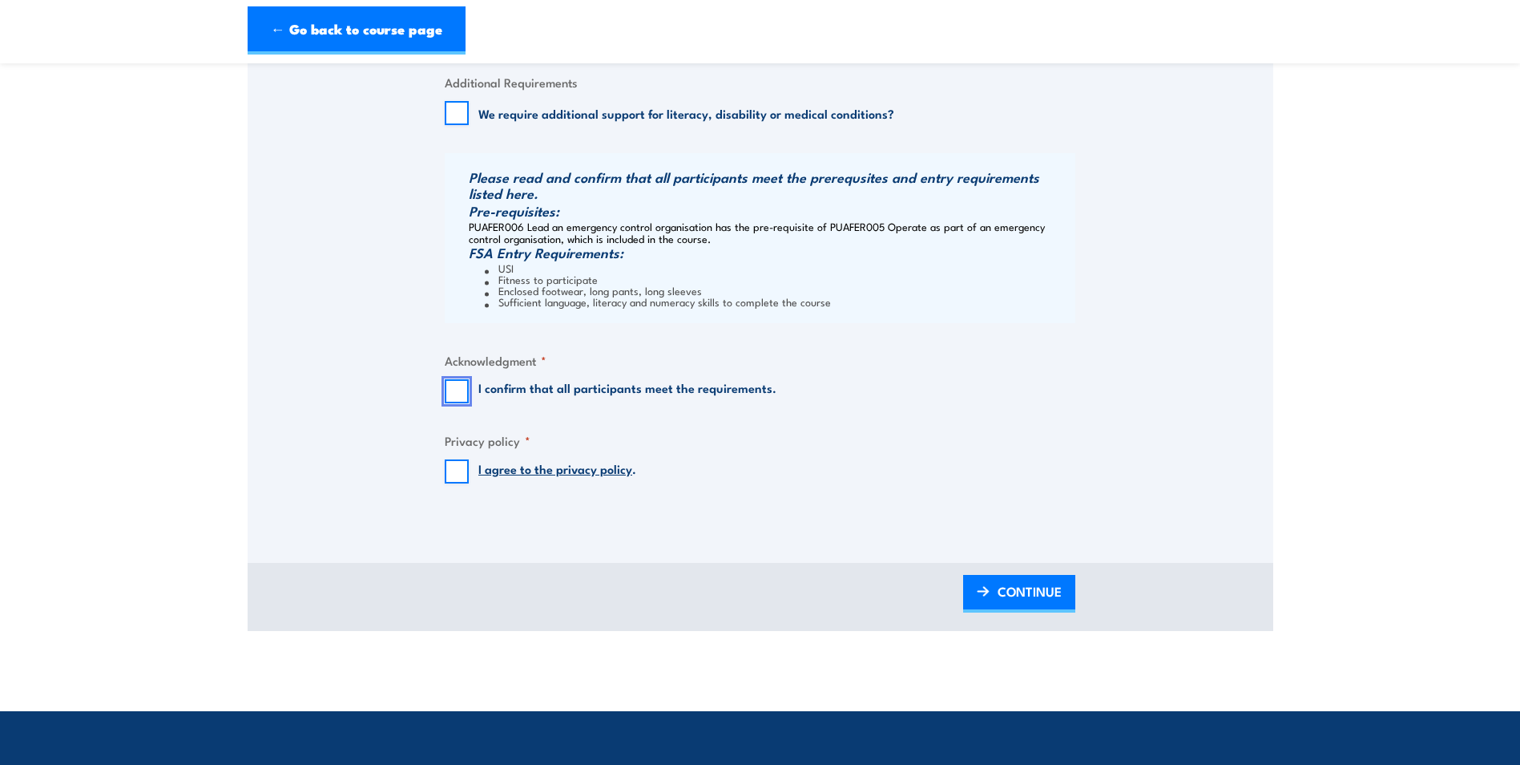
click at [459, 403] on input "I confirm that all participants meet the requirements." at bounding box center [457, 391] width 24 height 24
checkbox input "true"
click at [458, 483] on input "I agree to the privacy policy ." at bounding box center [457, 471] width 24 height 24
checkbox input "true"
click at [1020, 608] on span "CONTINUE" at bounding box center [1030, 591] width 64 height 42
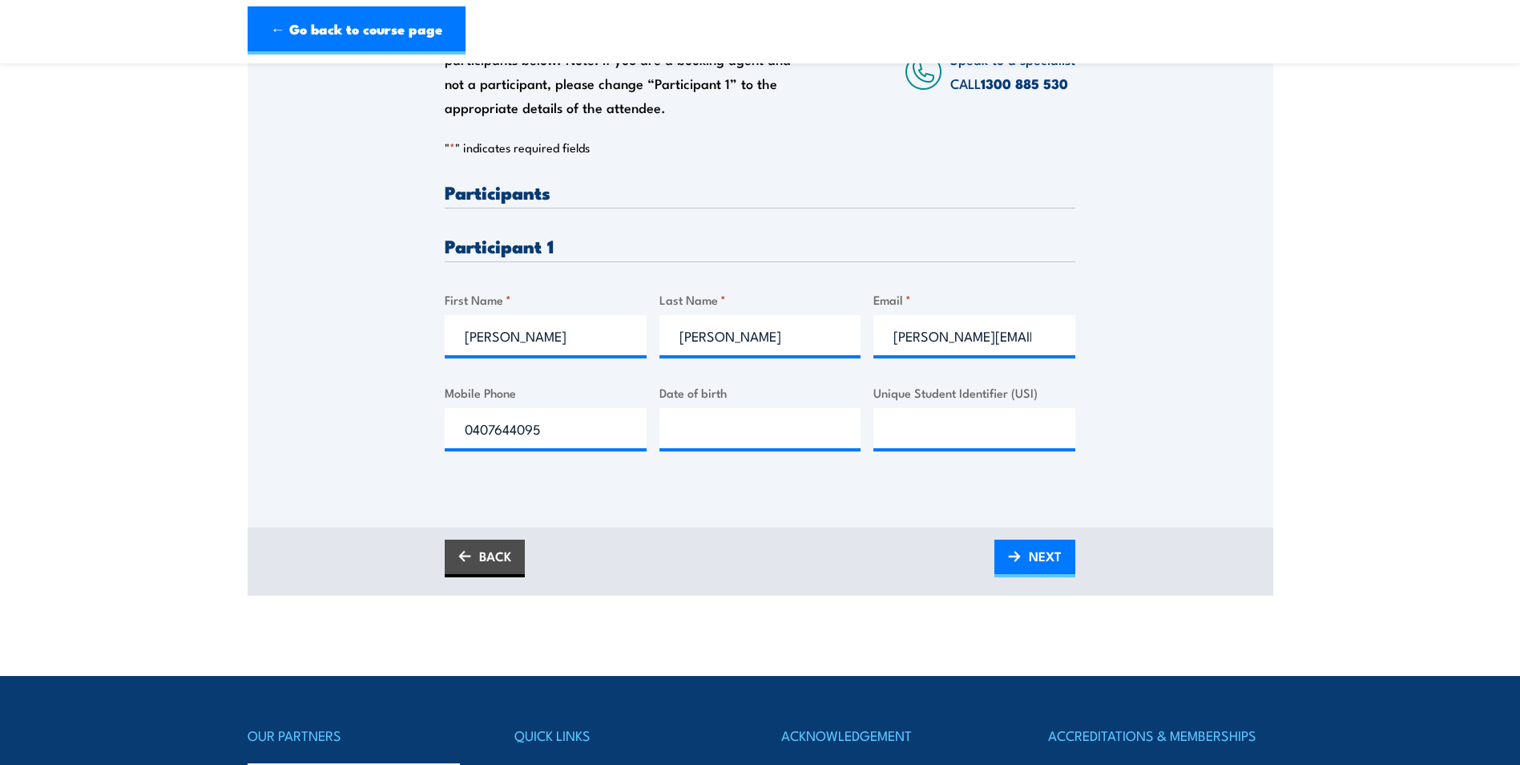
scroll to position [321, 0]
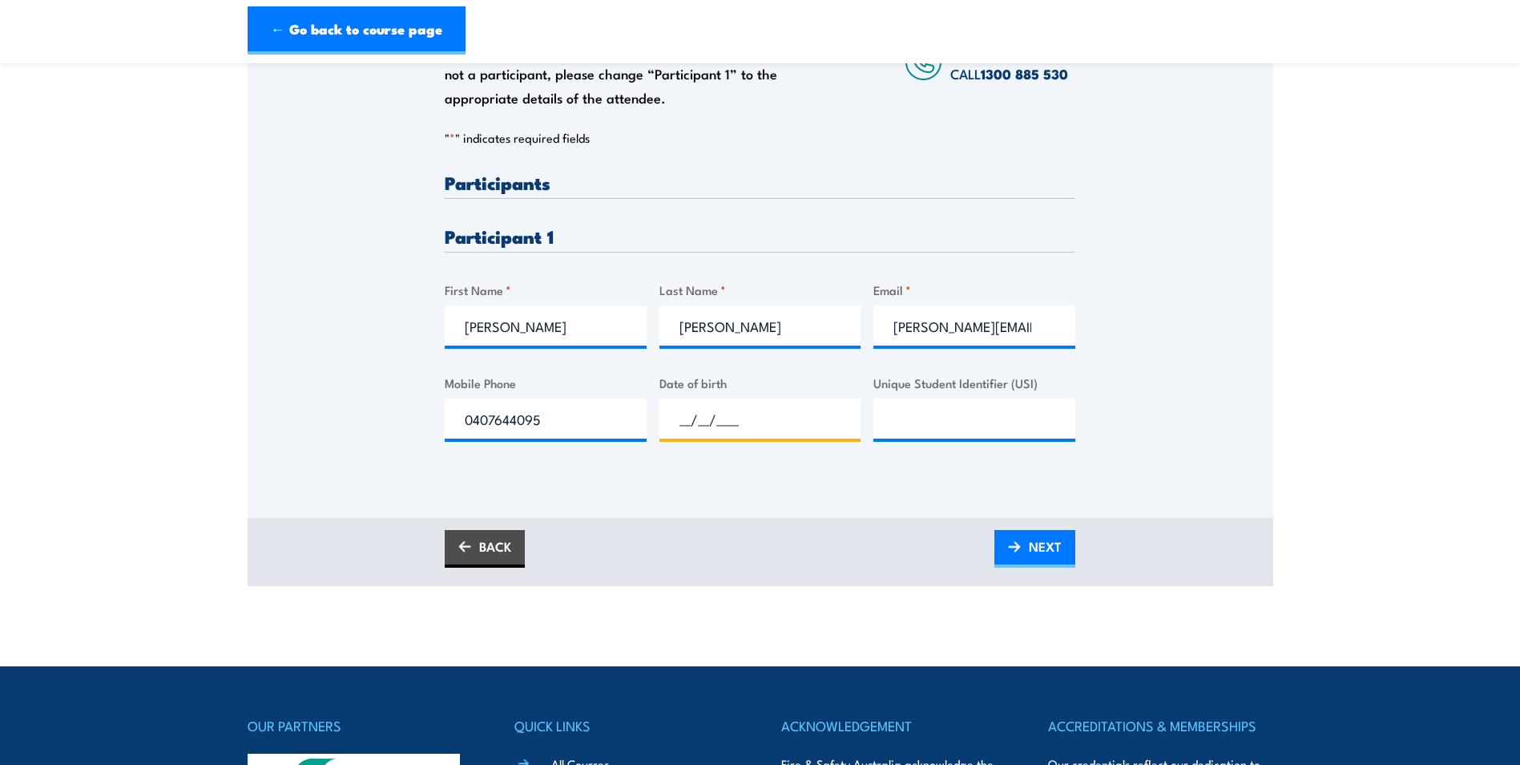
click at [704, 434] on input "__/__/____" at bounding box center [761, 418] width 202 height 40
type input "[DATE]"
click at [906, 431] on input "Unique Student Identifier (USI)" at bounding box center [974, 418] width 202 height 40
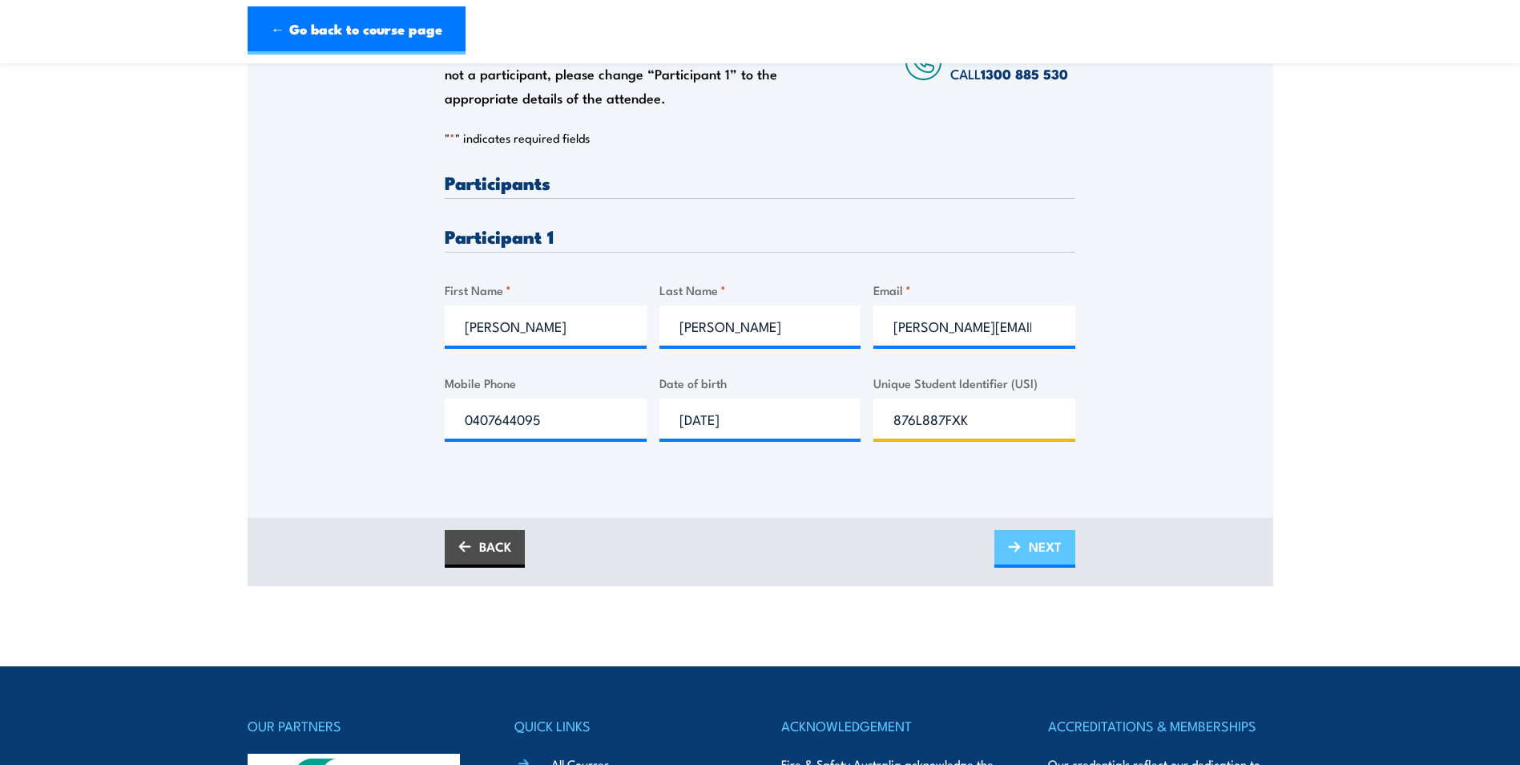
type input "876L887FXK"
click at [1041, 564] on span "NEXT" at bounding box center [1045, 546] width 33 height 42
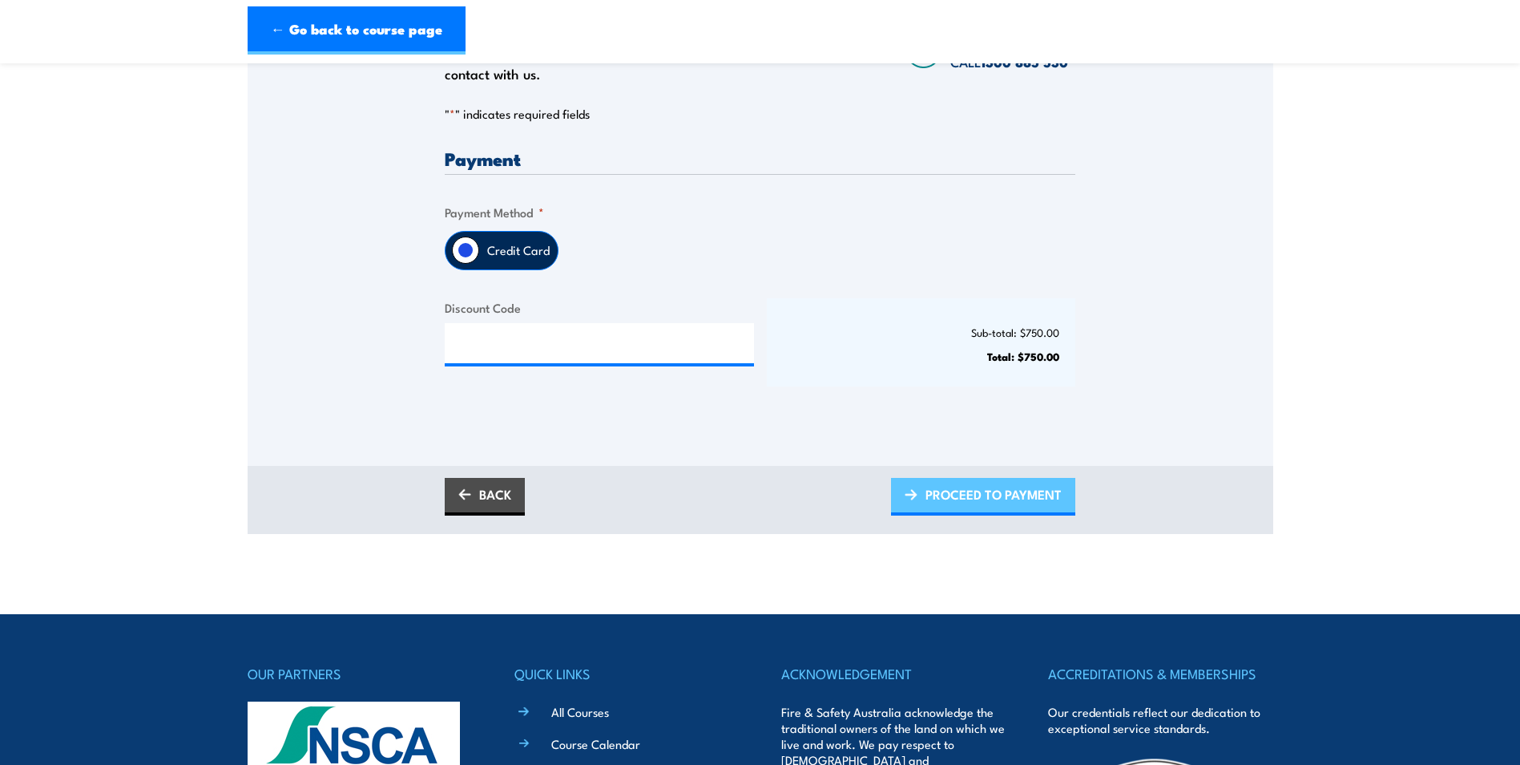
click at [988, 506] on span "PROCEED TO PAYMENT" at bounding box center [994, 494] width 136 height 42
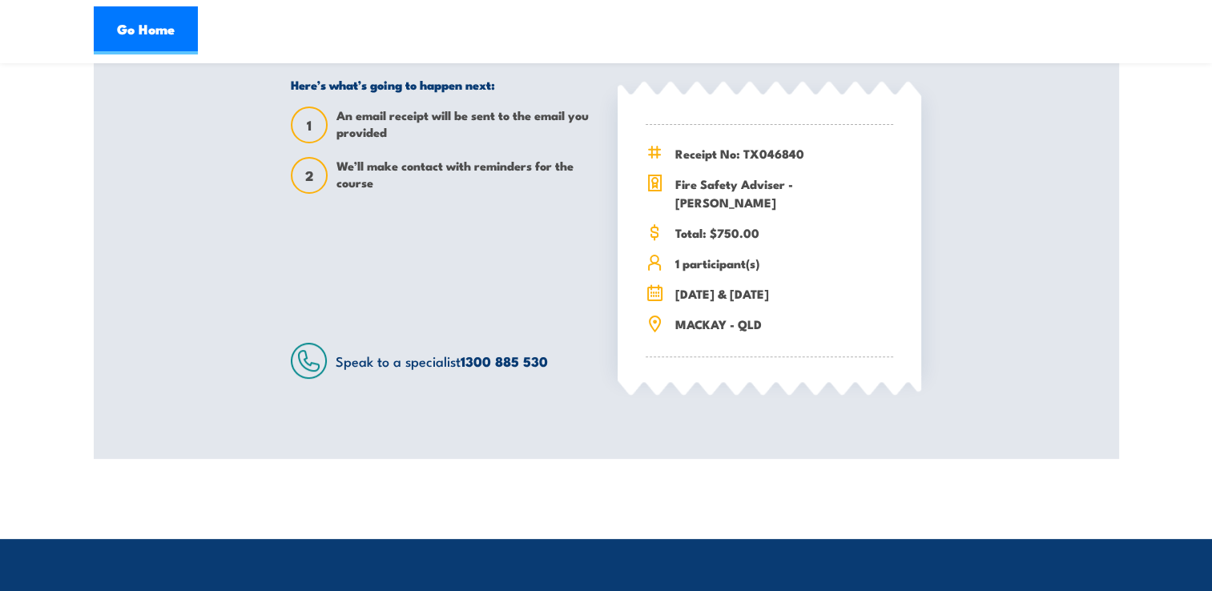
scroll to position [506, 0]
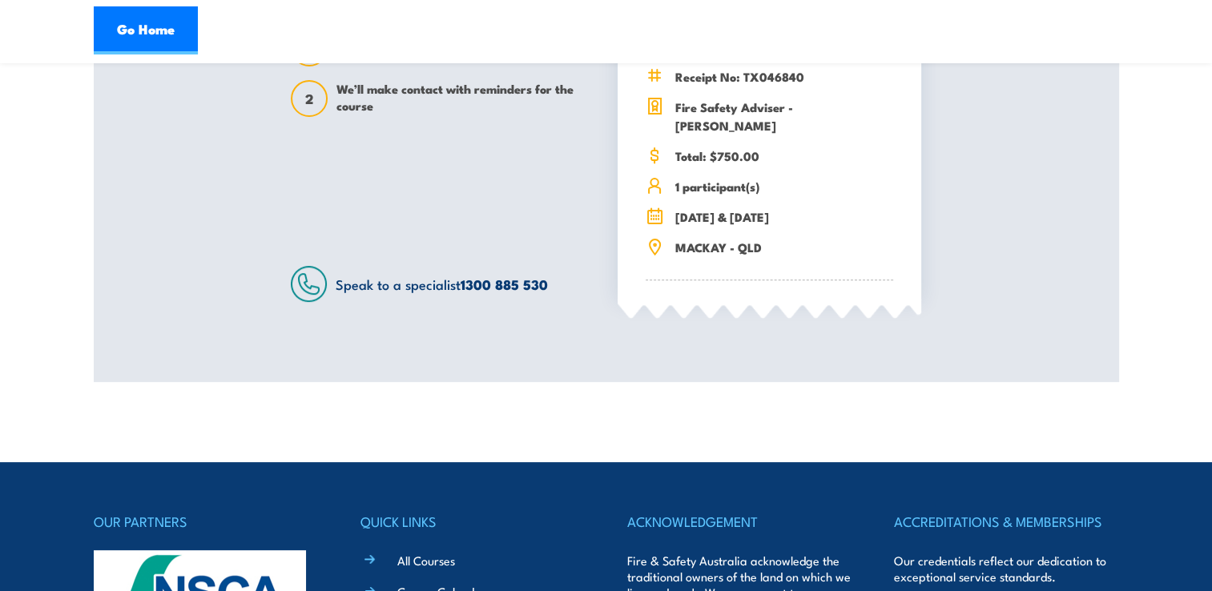
drag, startPoint x: 1055, startPoint y: 217, endPoint x: 1170, endPoint y: 325, distance: 157.0
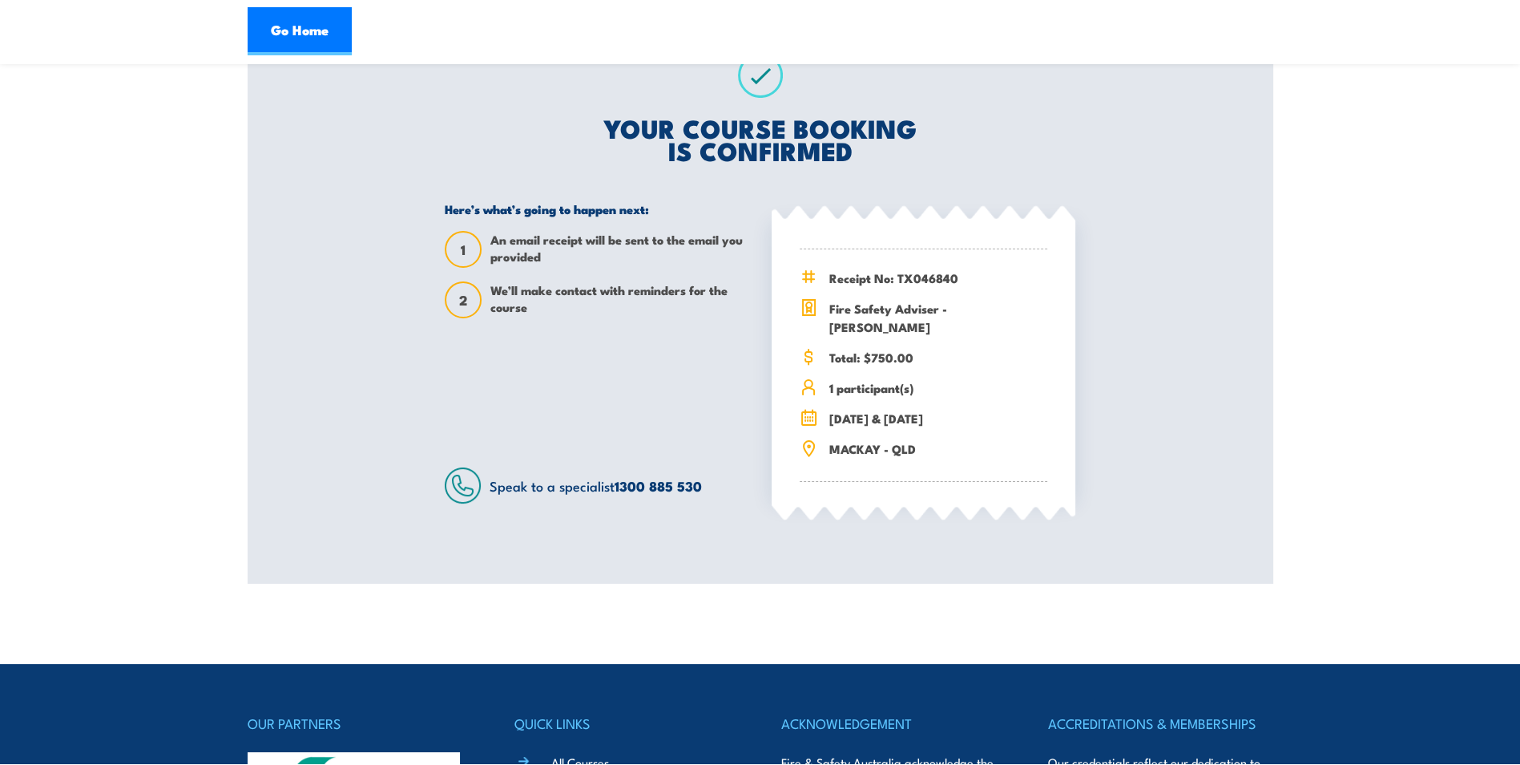
scroll to position [306, 0]
